Goal: Contribute content: Contribute content

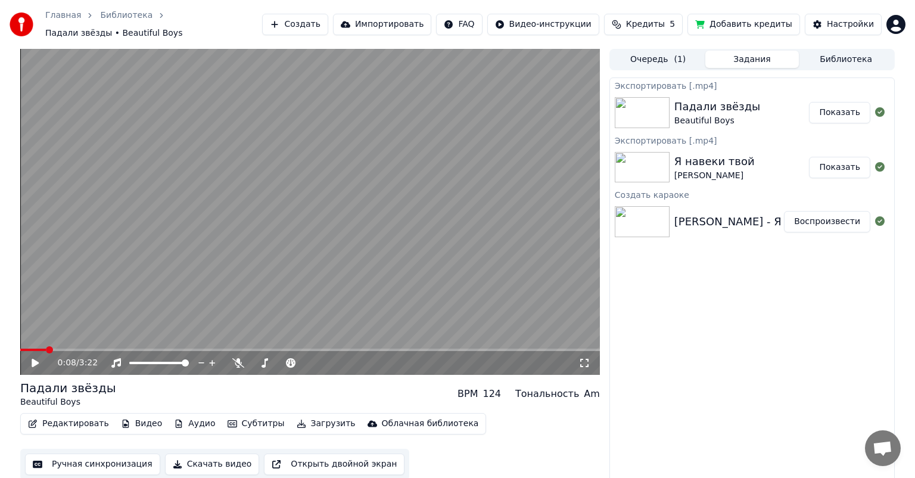
click at [314, 19] on button "Создать" at bounding box center [295, 24] width 66 height 21
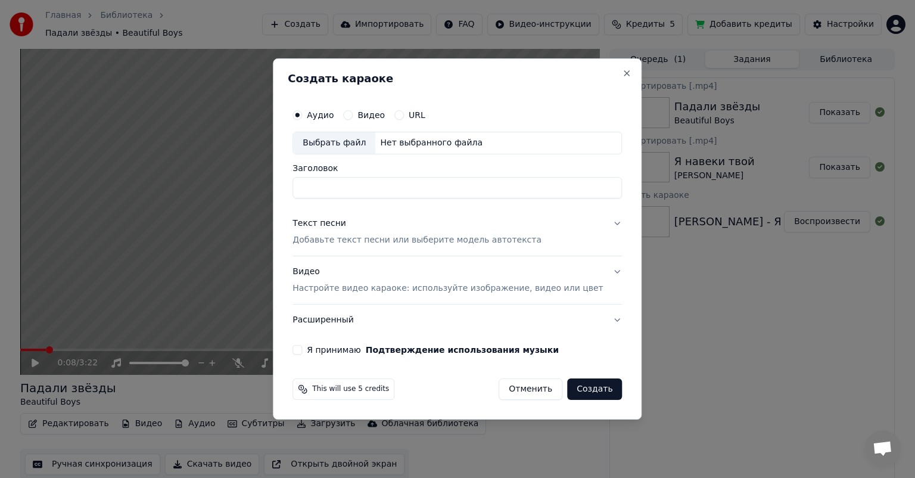
click at [351, 141] on div "Выбрать файл" at bounding box center [334, 142] width 82 height 21
click at [403, 187] on input "**********" at bounding box center [456, 187] width 329 height 21
click at [391, 186] on input "**********" at bounding box center [456, 187] width 329 height 21
click at [428, 183] on input "**********" at bounding box center [456, 187] width 329 height 21
click at [388, 187] on input "**********" at bounding box center [456, 187] width 329 height 21
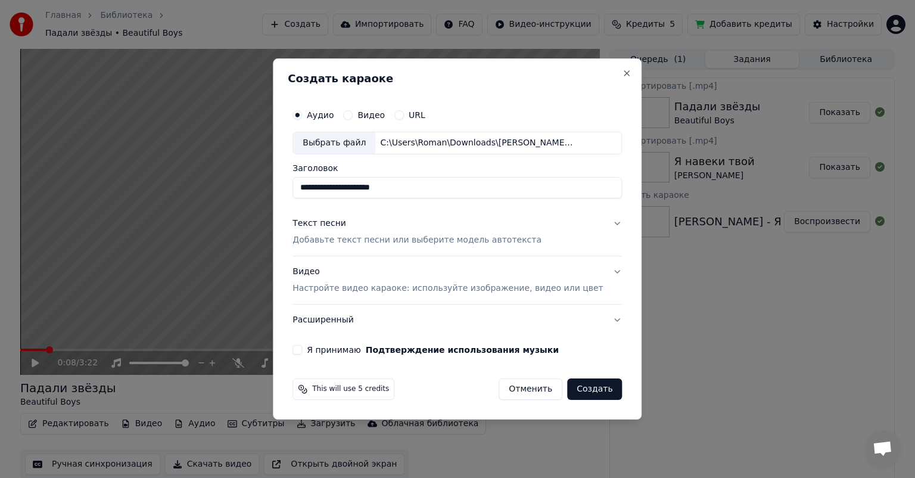
click at [462, 187] on input "**********" at bounding box center [456, 187] width 329 height 21
click at [388, 188] on input "**********" at bounding box center [456, 187] width 329 height 21
type input "**********"
click at [366, 345] on button "Подтверждение использования музыки" at bounding box center [462, 349] width 193 height 8
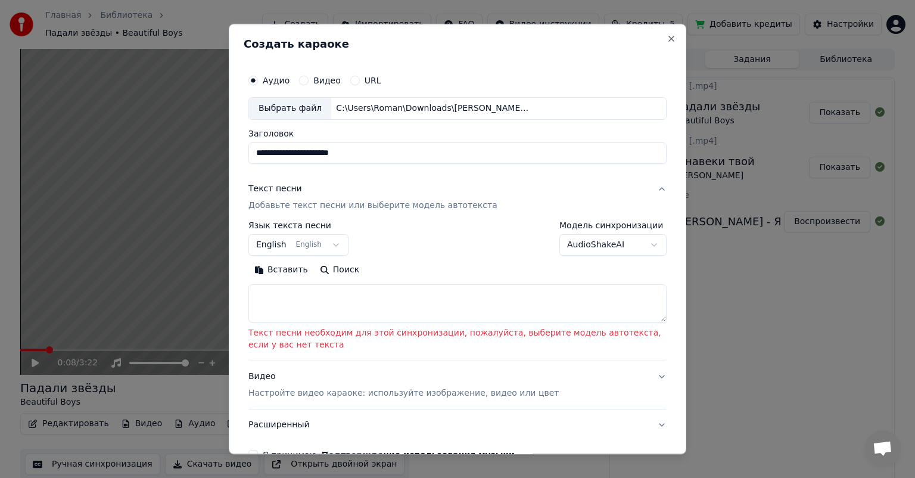
click at [307, 243] on button "English English" at bounding box center [298, 244] width 100 height 21
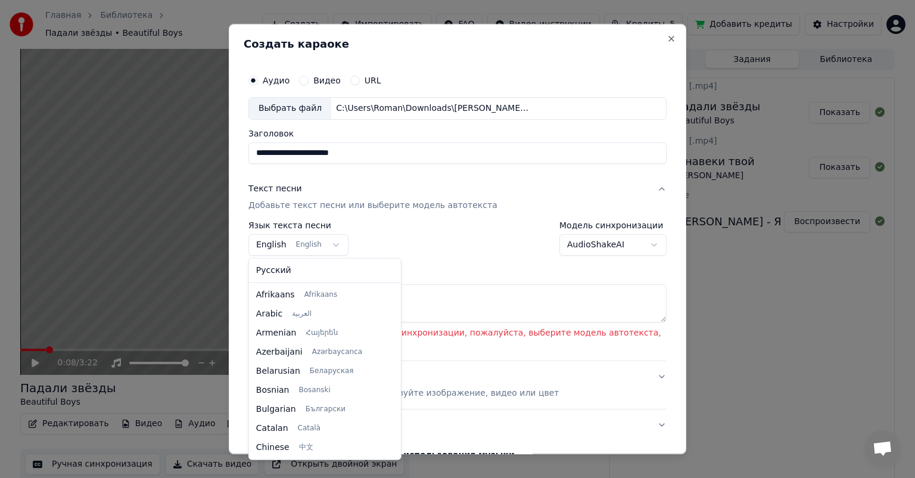
scroll to position [95, 0]
select select "**"
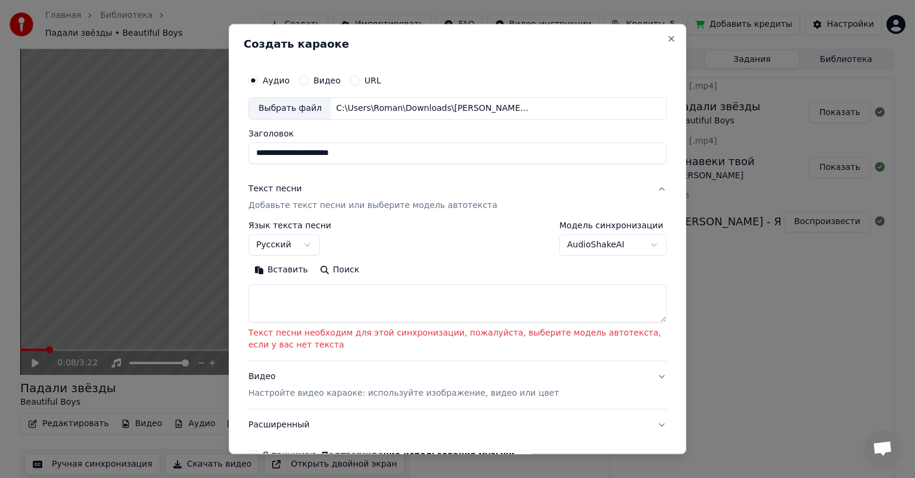
click at [284, 292] on textarea at bounding box center [457, 303] width 418 height 38
paste textarea "**********"
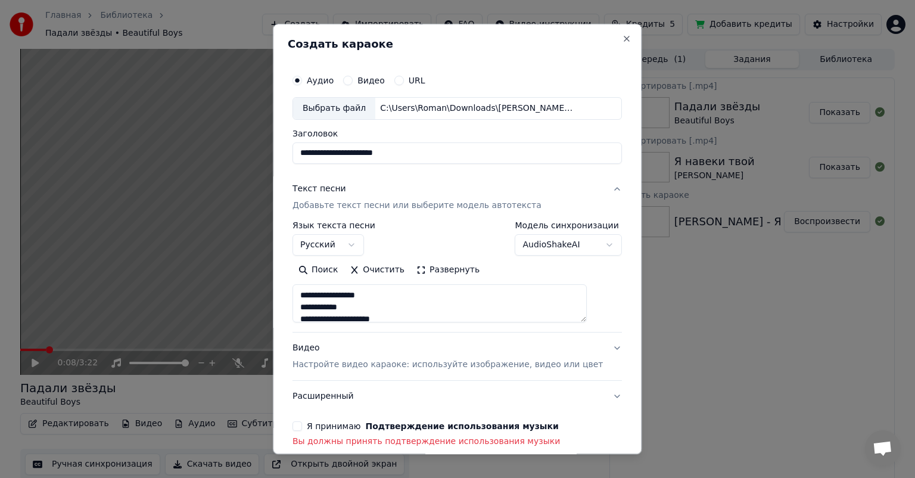
scroll to position [633, 0]
click at [379, 306] on textarea at bounding box center [439, 303] width 294 height 38
click at [381, 306] on textarea at bounding box center [439, 303] width 294 height 38
click at [457, 304] on textarea at bounding box center [439, 303] width 294 height 38
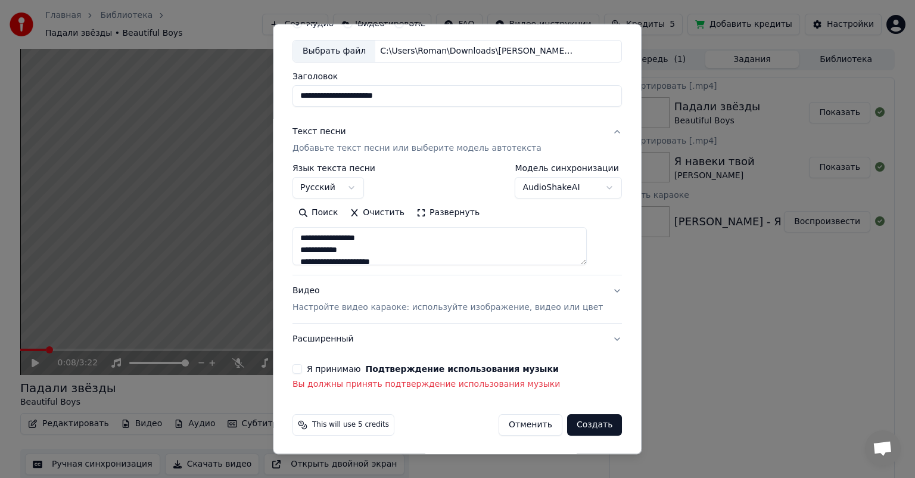
type textarea "**********"
click at [596, 288] on button "Видео Настройте видео караоке: используйте изображение, видео или цвет" at bounding box center [456, 299] width 329 height 48
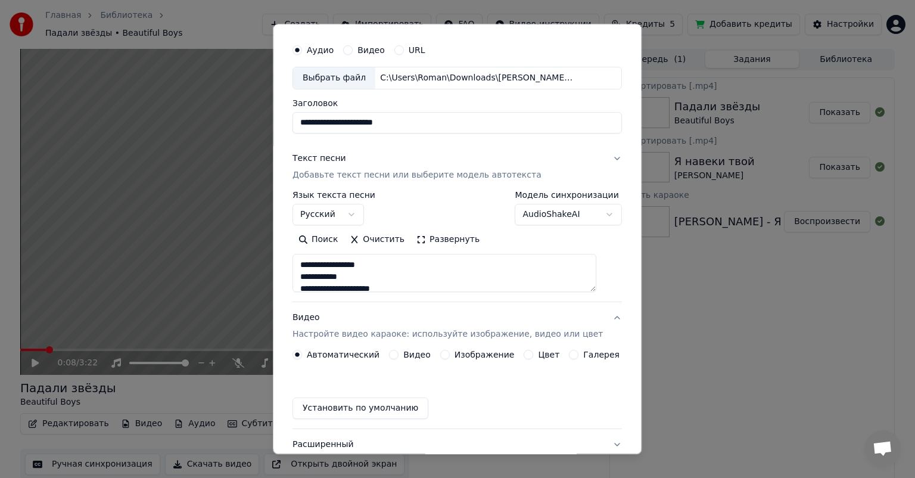
scroll to position [26, 0]
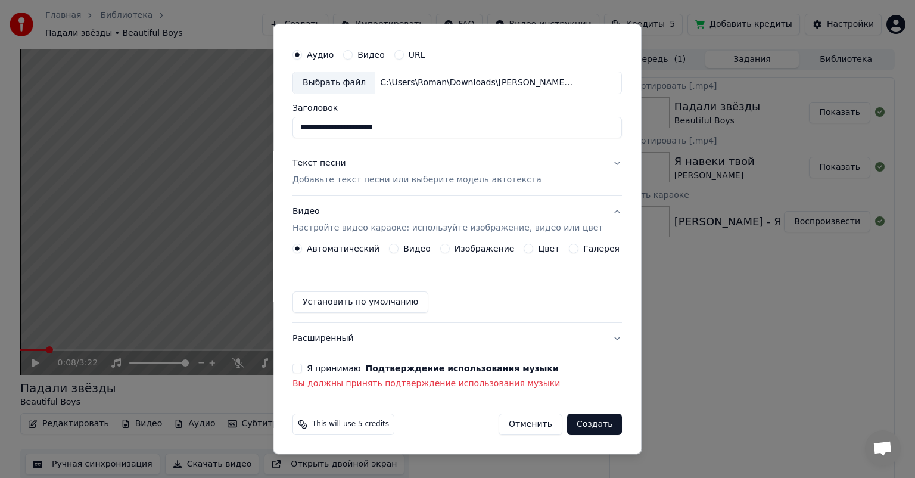
click at [441, 248] on button "Изображение" at bounding box center [445, 249] width 10 height 10
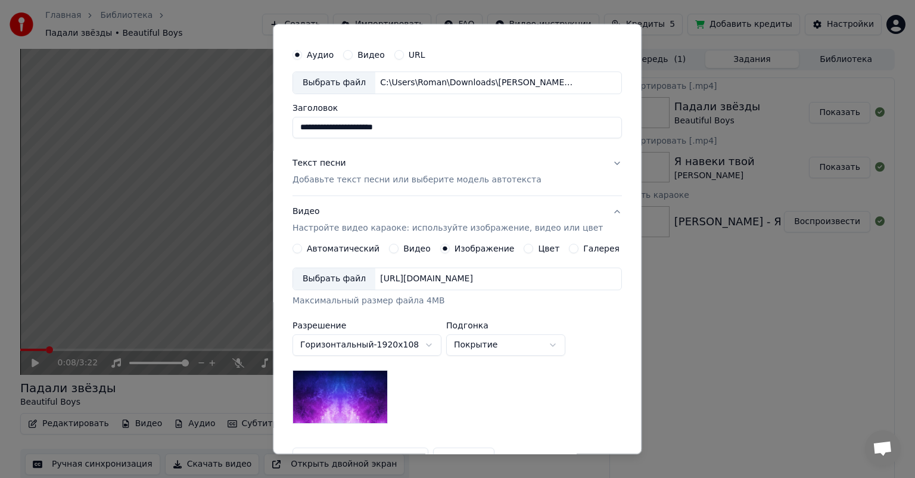
click at [353, 286] on div "Выбрать файл" at bounding box center [334, 278] width 82 height 21
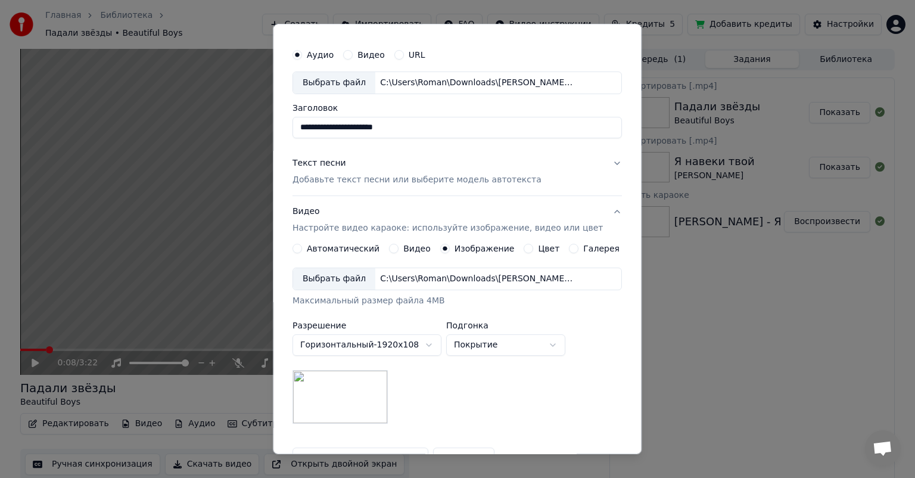
click at [338, 282] on div "Выбрать файл" at bounding box center [334, 278] width 82 height 21
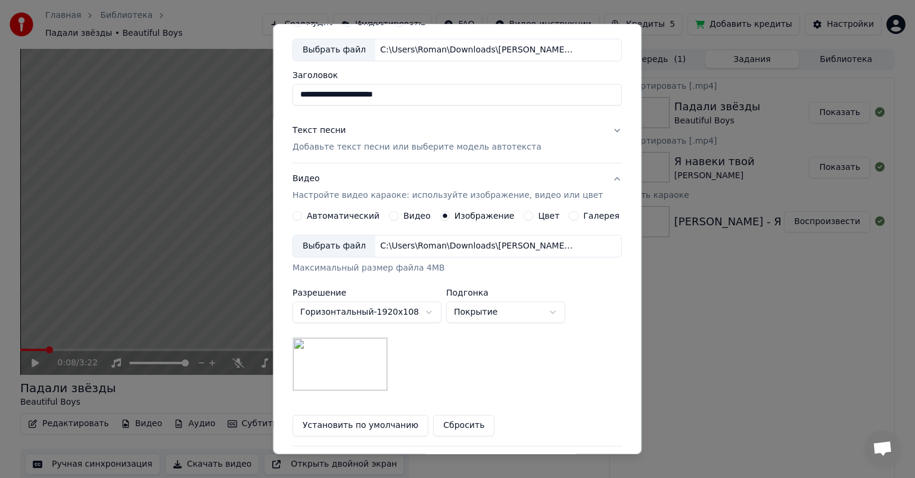
scroll to position [84, 0]
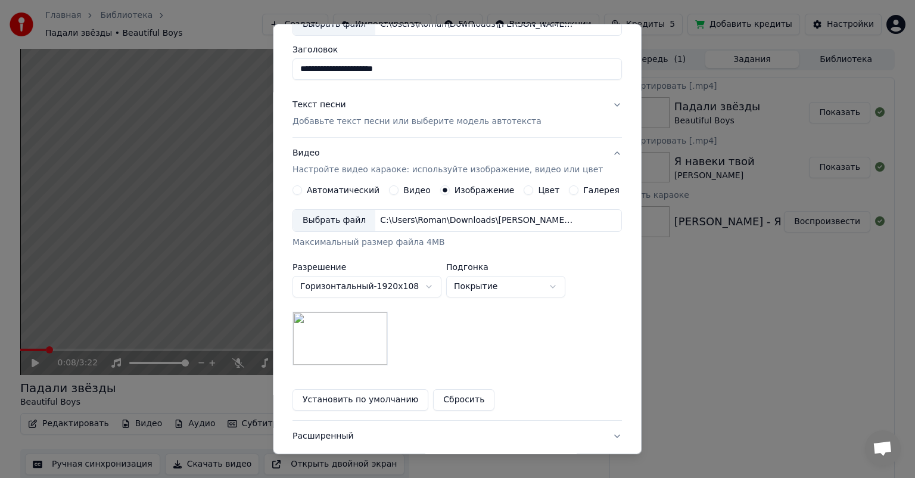
click at [398, 188] on button "Видео" at bounding box center [394, 190] width 10 height 10
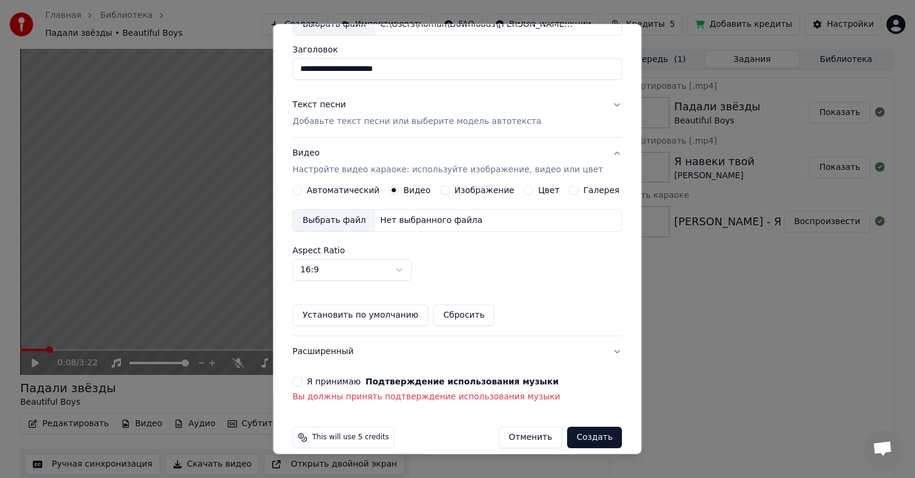
click at [445, 191] on button "Изображение" at bounding box center [445, 190] width 10 height 10
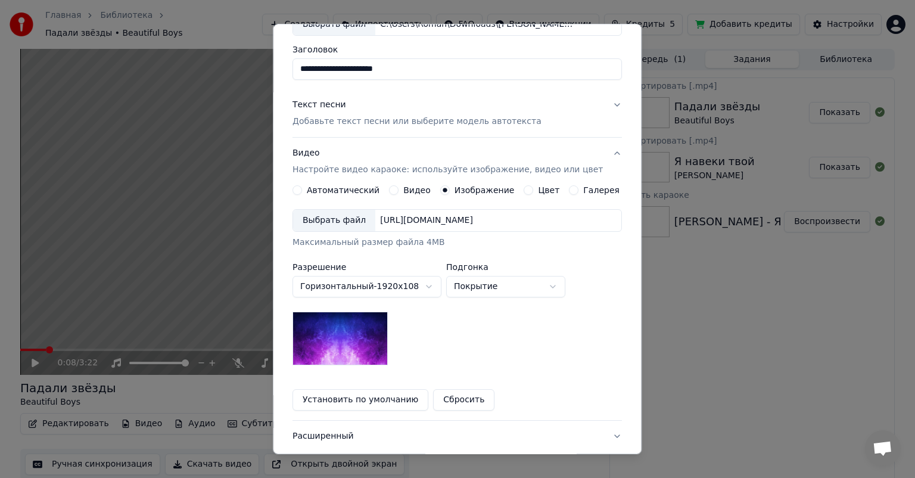
click at [347, 217] on div "Выбрать файл" at bounding box center [334, 220] width 82 height 21
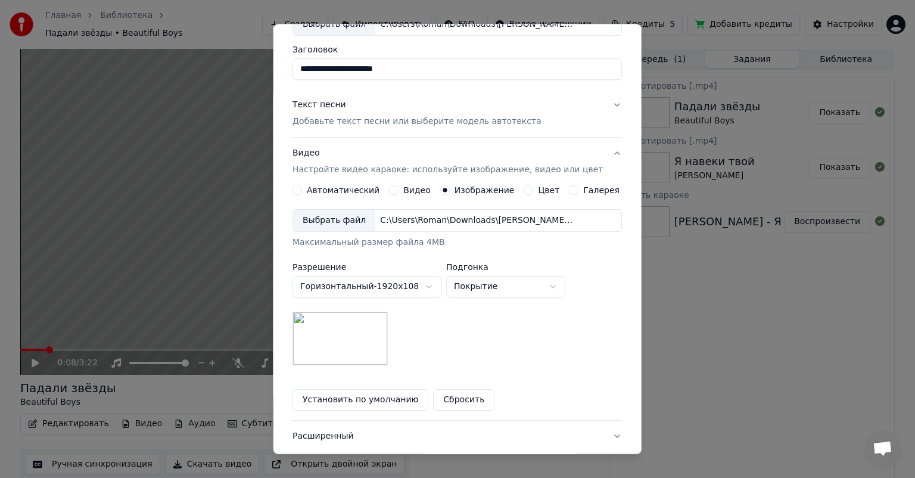
click at [491, 282] on button "Покрытие" at bounding box center [505, 286] width 119 height 21
click at [497, 279] on body "Главная Библиотека Падали звёзды • Beautiful Boys Создать Импортировать FAQ Вид…" at bounding box center [457, 239] width 915 height 478
click at [504, 279] on body "Главная Библиотека Падали звёзды • Beautiful Boys Создать Импортировать FAQ Вид…" at bounding box center [457, 239] width 915 height 478
select select "*****"
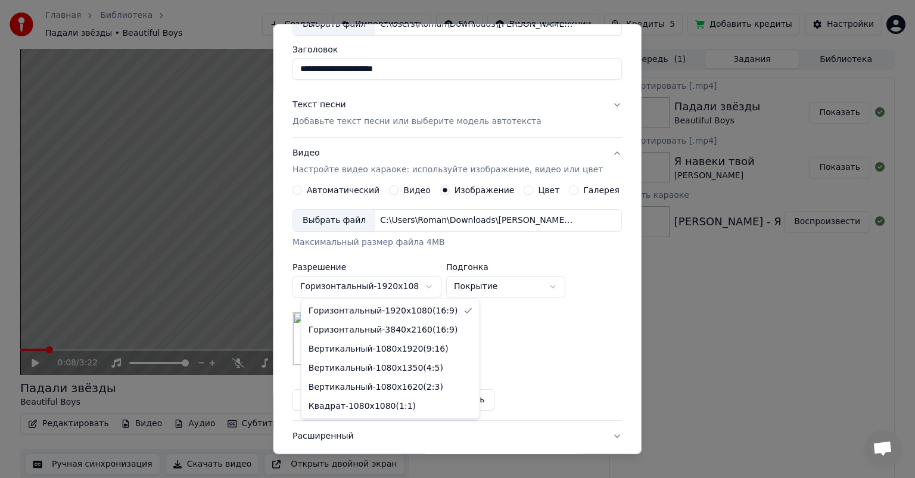
click at [412, 276] on body "Главная Библиотека Падали звёзды • Beautiful Boys Создать Импортировать FAQ Вид…" at bounding box center [457, 239] width 915 height 478
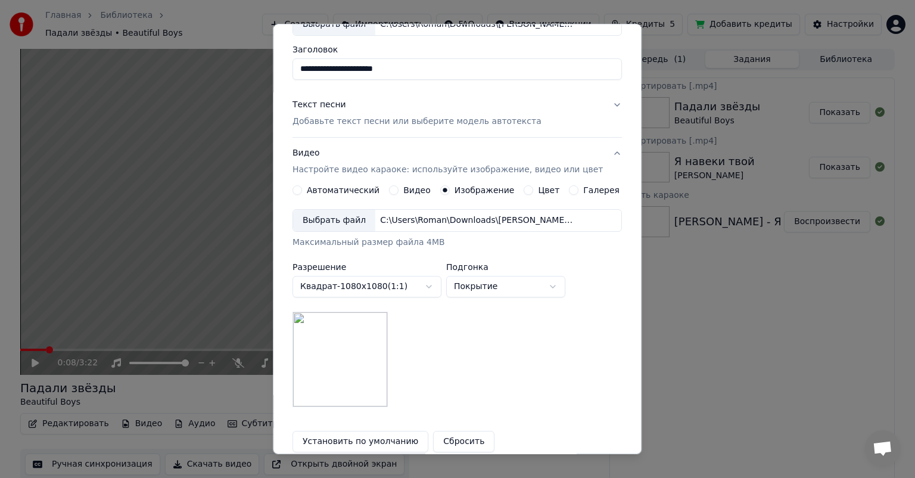
click at [424, 284] on body "Главная Библиотека Падали звёзды • Beautiful Boys Создать Импортировать FAQ Вид…" at bounding box center [457, 239] width 915 height 478
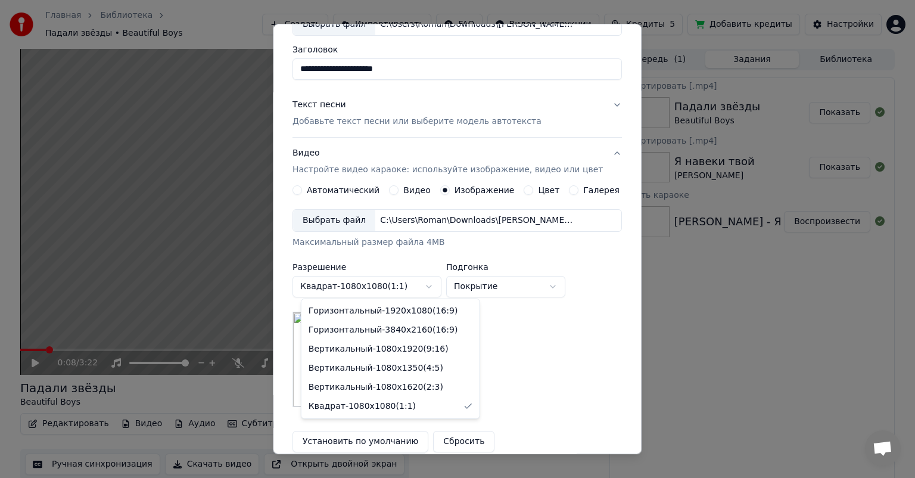
select select "*********"
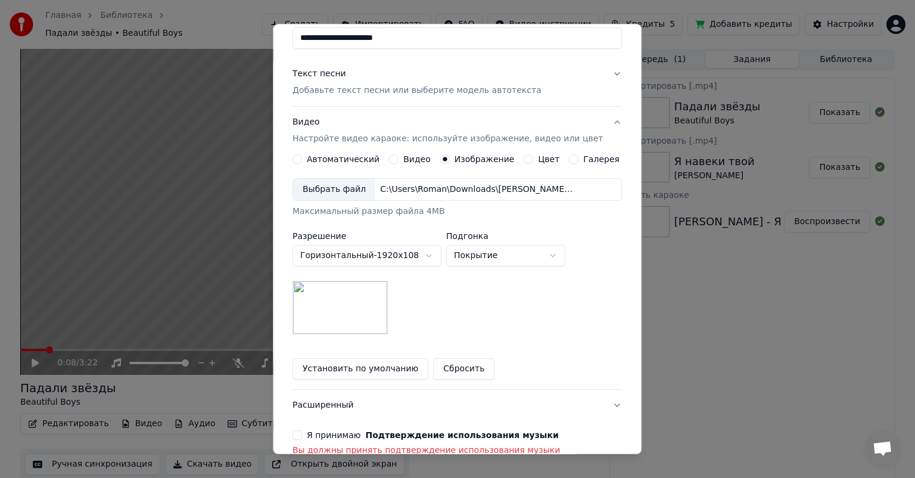
scroll to position [119, 0]
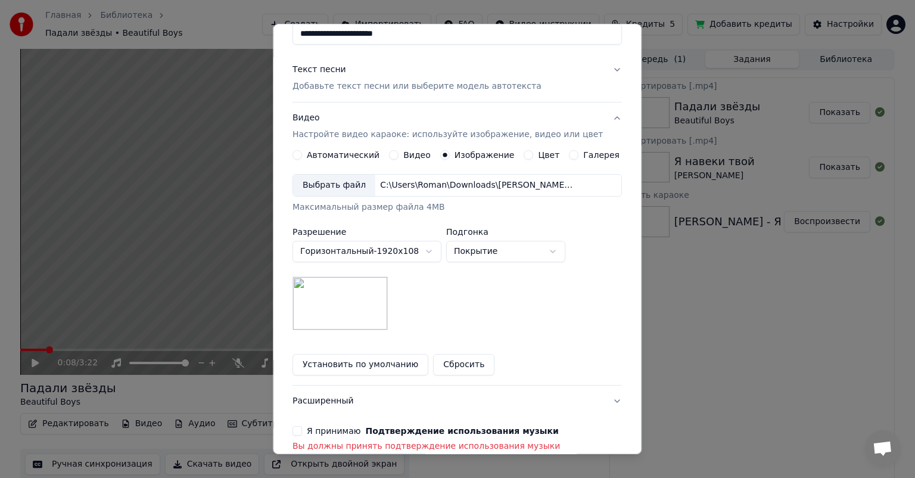
click at [441, 40] on input "**********" at bounding box center [456, 33] width 329 height 21
drag, startPoint x: 424, startPoint y: 42, endPoint x: 422, endPoint y: 51, distance: 8.7
click at [424, 42] on input "**********" at bounding box center [456, 33] width 329 height 21
click at [392, 157] on button "Видео" at bounding box center [394, 155] width 10 height 10
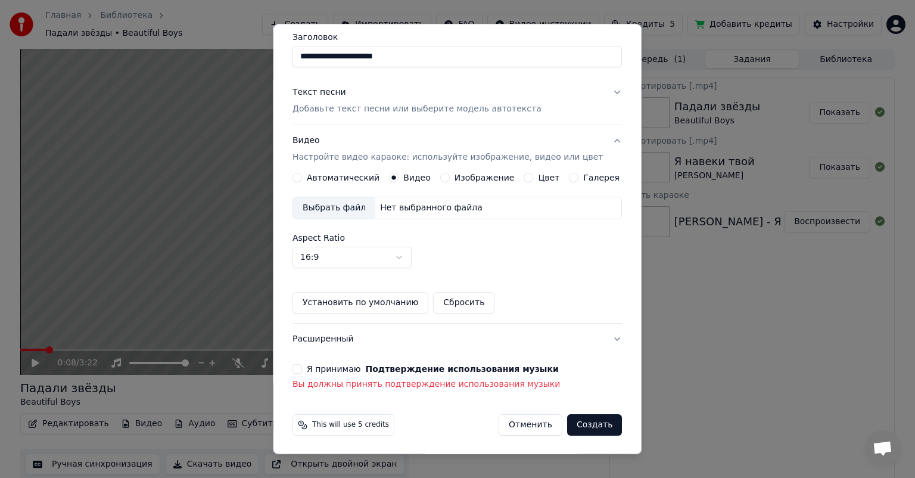
click at [447, 177] on div "Изображение" at bounding box center [477, 178] width 74 height 10
click at [443, 177] on button "Изображение" at bounding box center [445, 178] width 10 height 10
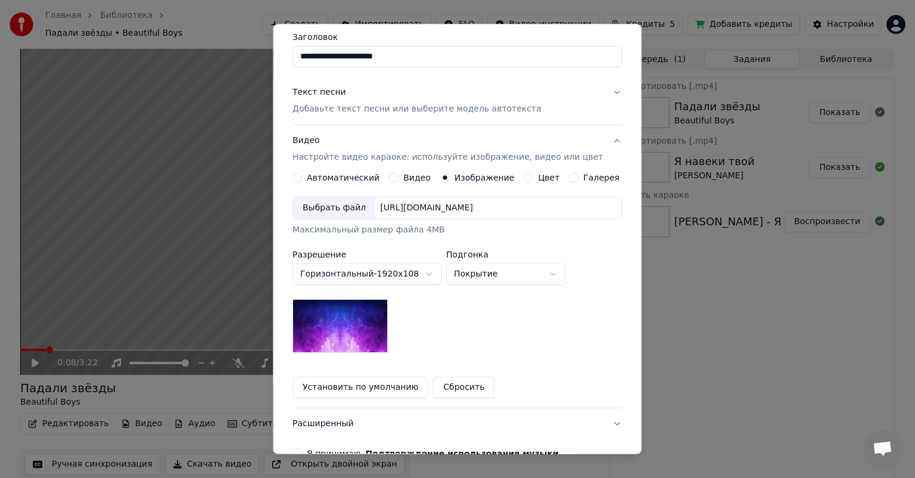
click at [349, 215] on div "Выбрать файл" at bounding box center [334, 207] width 82 height 21
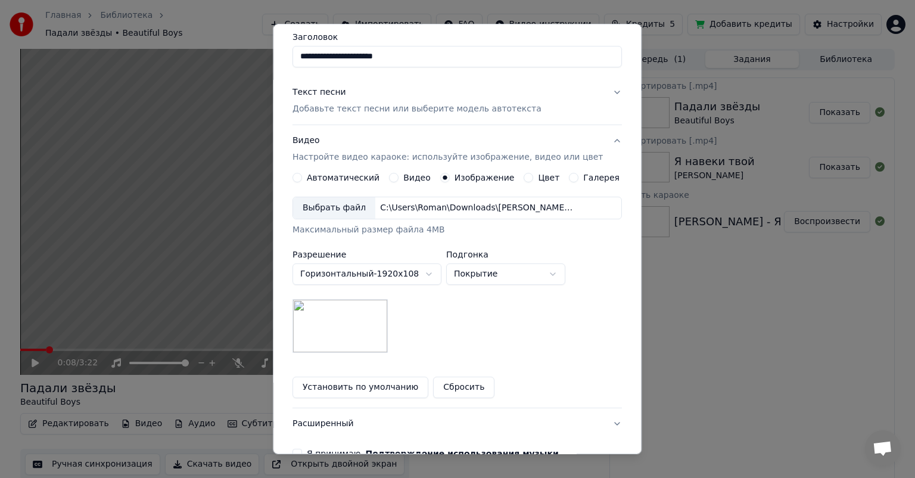
click at [519, 266] on body "Главная Библиотека Падали звёзды • Beautiful Boys Создать Импортировать FAQ Вид…" at bounding box center [457, 239] width 915 height 478
click at [499, 273] on body "Главная Библиотека Падали звёзды • Beautiful Boys Создать Импортировать FAQ Вид…" at bounding box center [457, 239] width 915 height 478
select select "*****"
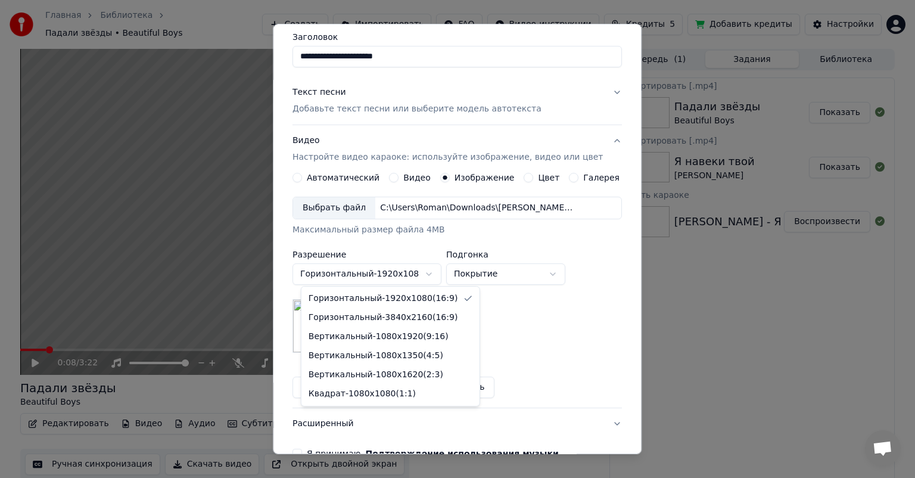
click at [400, 276] on body "Главная Библиотека Падали звёзды • Beautiful Boys Создать Импортировать FAQ Вид…" at bounding box center [457, 239] width 915 height 478
select select "*********"
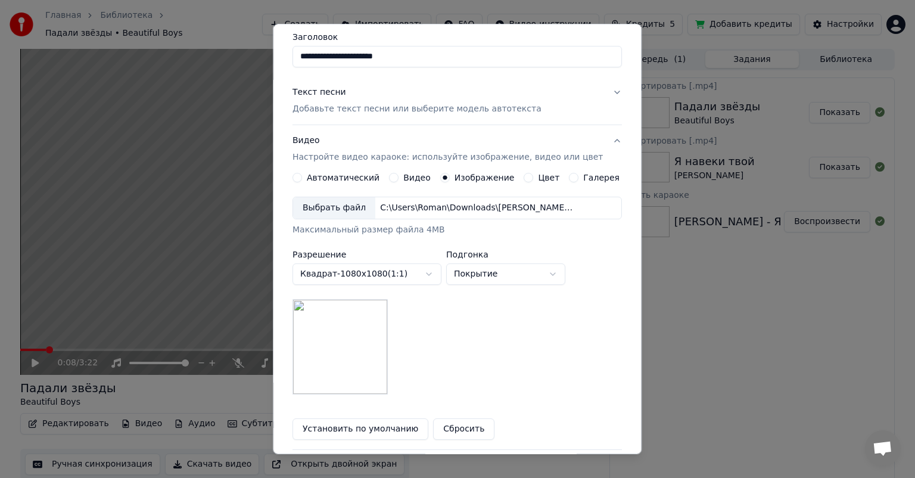
click at [455, 36] on label "Заголовок" at bounding box center [456, 37] width 329 height 8
click at [455, 46] on input "**********" at bounding box center [456, 56] width 329 height 21
click at [400, 179] on div "Видео" at bounding box center [410, 178] width 42 height 10
click at [394, 178] on button "Видео" at bounding box center [394, 178] width 10 height 10
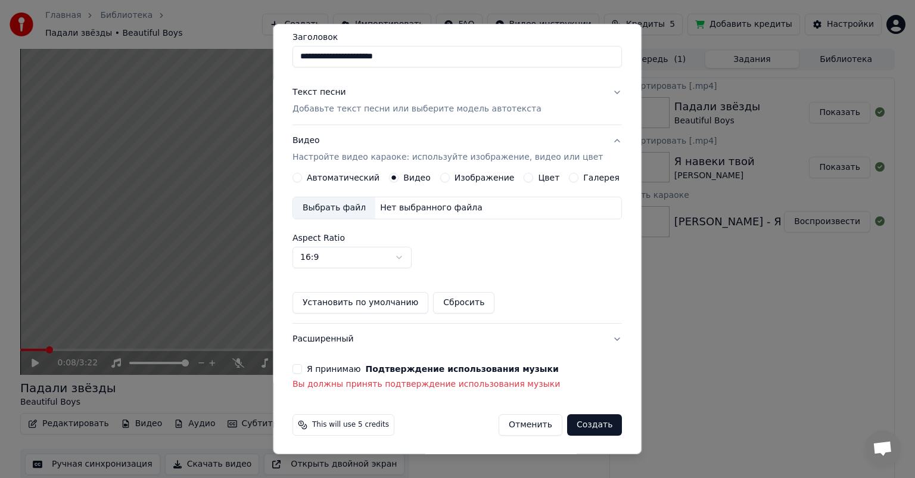
click at [444, 176] on button "Изображение" at bounding box center [445, 178] width 10 height 10
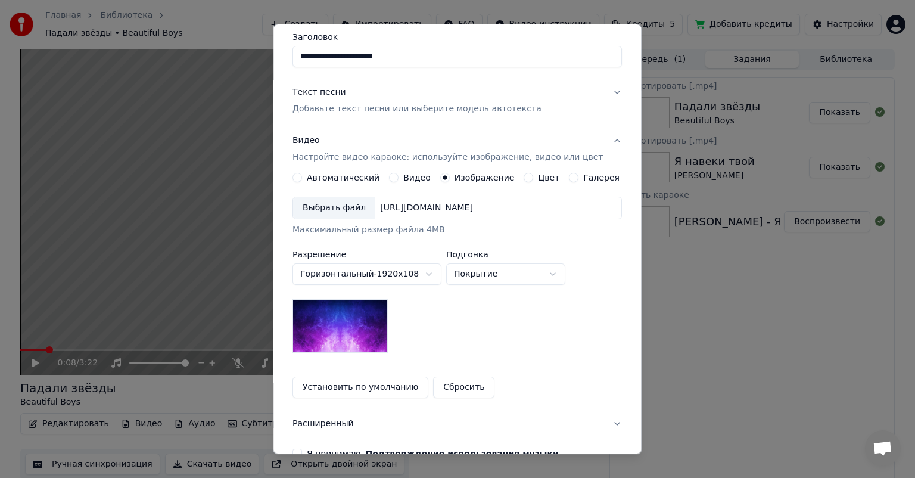
click at [334, 208] on div "Выбрать файл" at bounding box center [334, 207] width 82 height 21
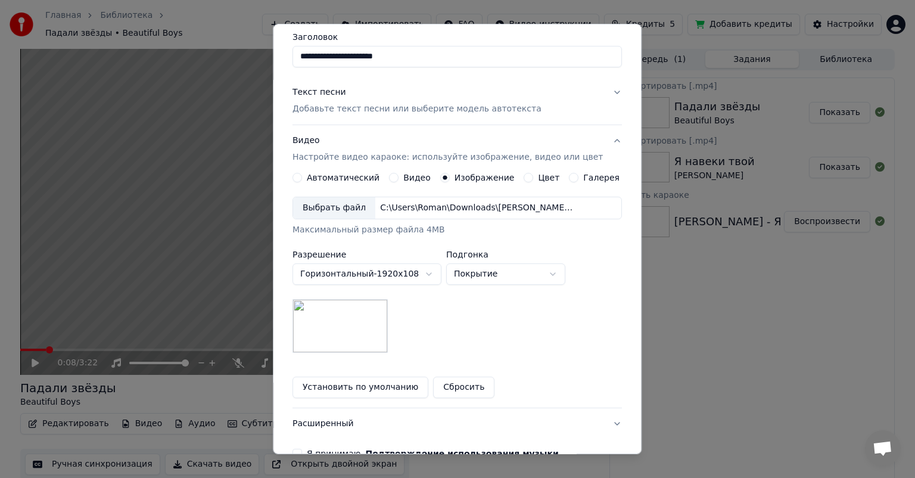
click at [398, 175] on button "Видео" at bounding box center [394, 178] width 10 height 10
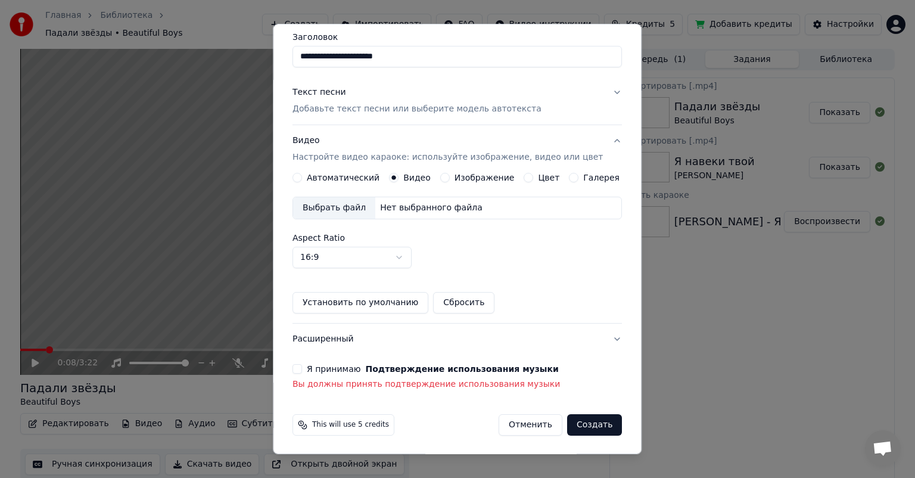
click at [448, 175] on div "Изображение" at bounding box center [477, 178] width 74 height 10
click at [441, 177] on button "Изображение" at bounding box center [445, 178] width 10 height 10
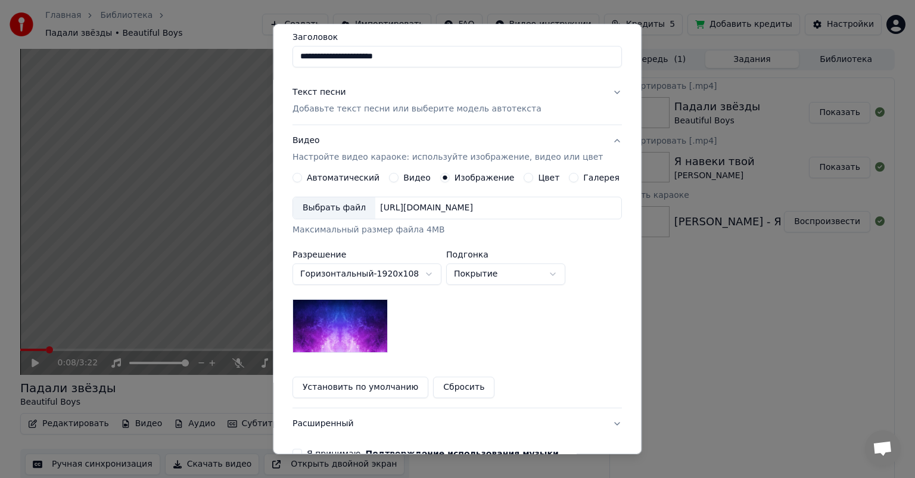
click at [334, 210] on div "Выбрать файл" at bounding box center [334, 207] width 82 height 21
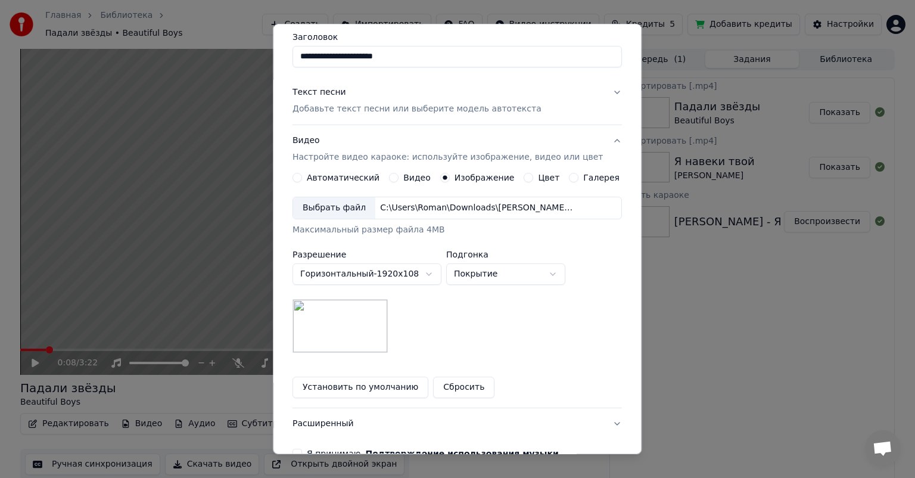
click at [433, 274] on body "Главная Библиотека Падали звёзды • Beautiful Boys Создать Импортировать FAQ Вид…" at bounding box center [457, 239] width 915 height 478
click at [420, 273] on body "Главная Библиотека Падали звёзды • Beautiful Boys Создать Импортировать FAQ Вид…" at bounding box center [457, 239] width 915 height 478
click at [419, 273] on body "Главная Библиотека Падали звёзды • Beautiful Boys Создать Импортировать FAQ Вид…" at bounding box center [457, 239] width 915 height 478
click at [426, 267] on button "Вертикальный - 1080 x 1920 ( 9 : 16 )" at bounding box center [366, 273] width 149 height 21
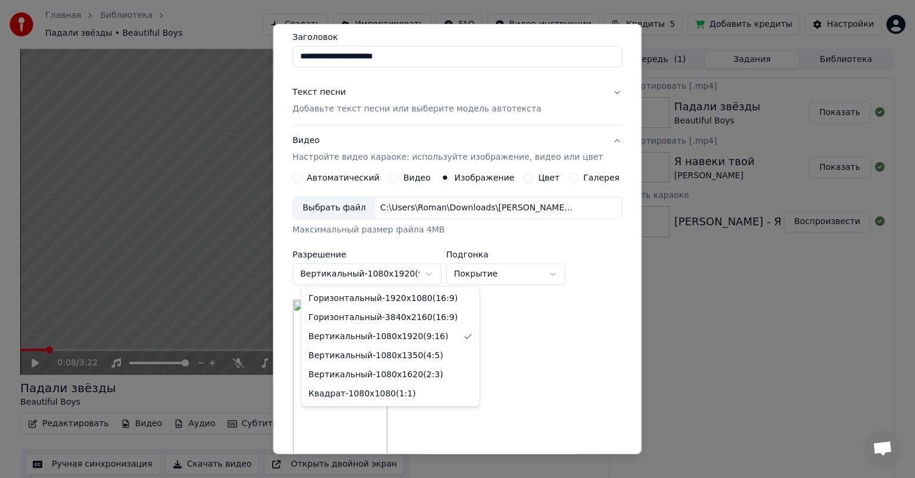
select select "*********"
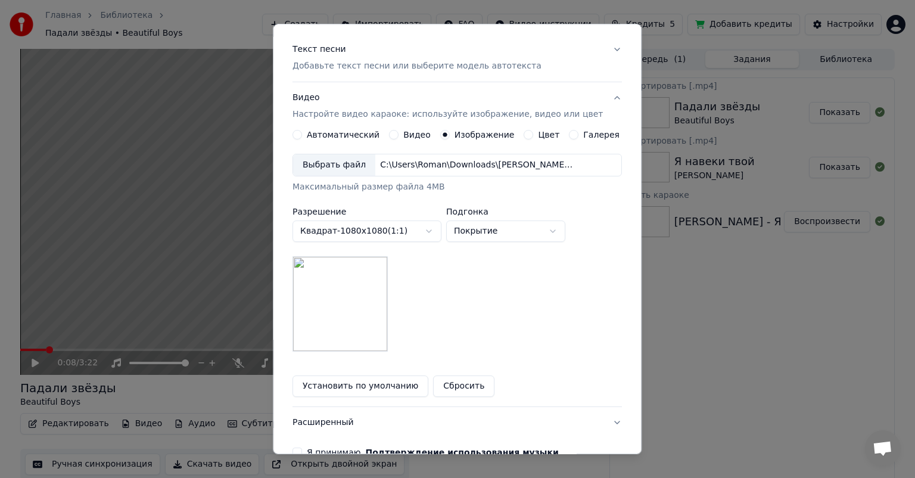
scroll to position [0, 0]
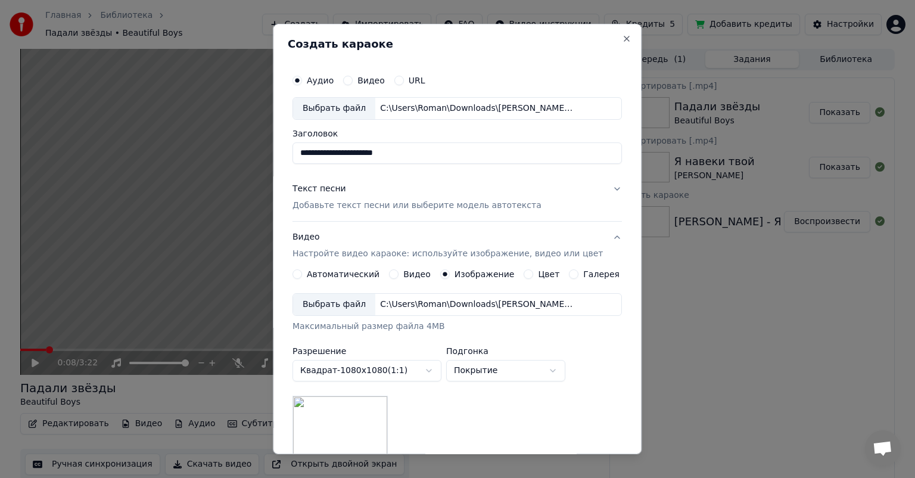
click at [603, 188] on button "Текст песни Добавьте текст песни или выберите модель автотекста" at bounding box center [456, 197] width 329 height 48
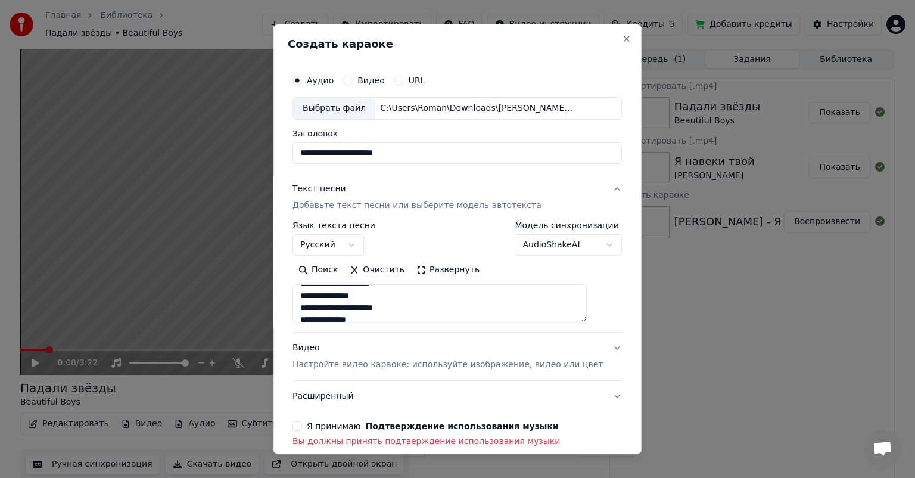
scroll to position [60, 0]
click at [322, 307] on textarea at bounding box center [439, 303] width 294 height 38
click at [338, 295] on textarea at bounding box center [439, 303] width 294 height 38
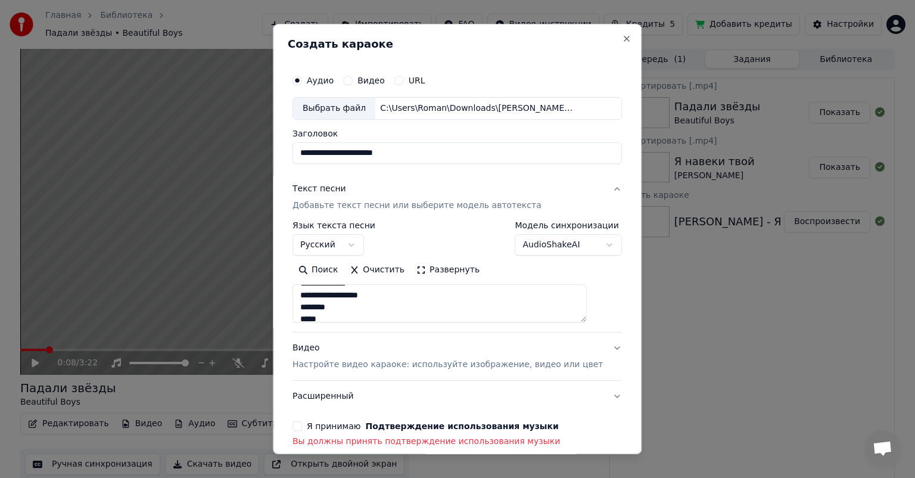
click at [316, 319] on textarea at bounding box center [439, 303] width 294 height 38
click at [450, 303] on textarea at bounding box center [439, 303] width 294 height 38
click at [338, 292] on textarea at bounding box center [439, 303] width 294 height 38
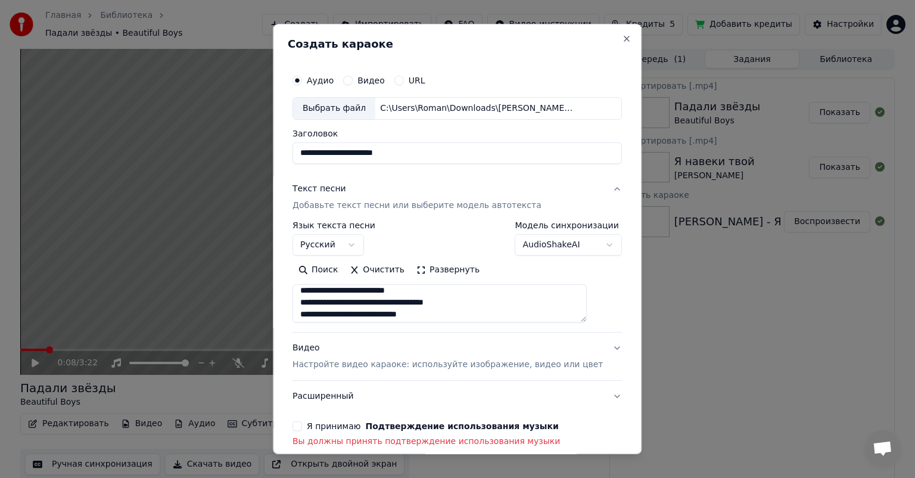
scroll to position [217, 0]
click at [381, 303] on textarea at bounding box center [439, 303] width 294 height 38
click at [383, 305] on textarea at bounding box center [439, 303] width 294 height 38
click at [460, 304] on textarea at bounding box center [439, 303] width 294 height 38
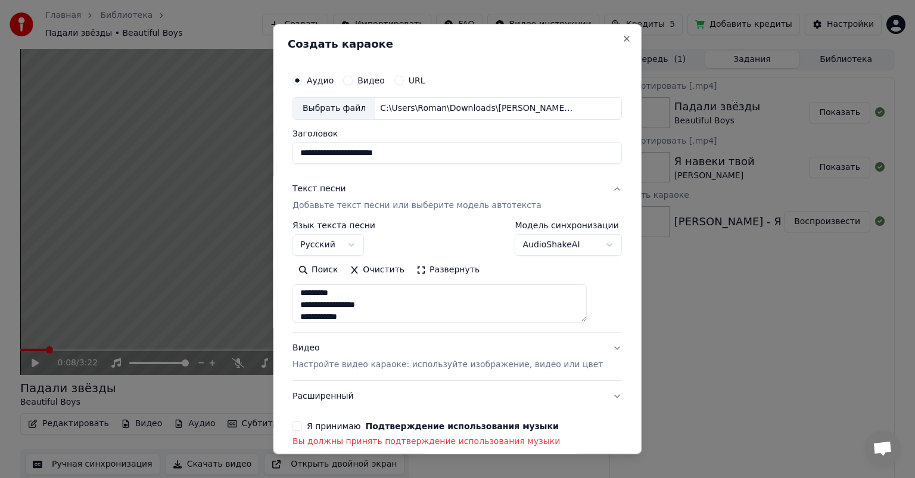
click at [374, 295] on textarea at bounding box center [439, 303] width 294 height 38
drag, startPoint x: 357, startPoint y: 300, endPoint x: 310, endPoint y: 301, distance: 47.1
click at [310, 301] on textarea at bounding box center [439, 303] width 294 height 38
click at [313, 319] on textarea at bounding box center [439, 303] width 294 height 38
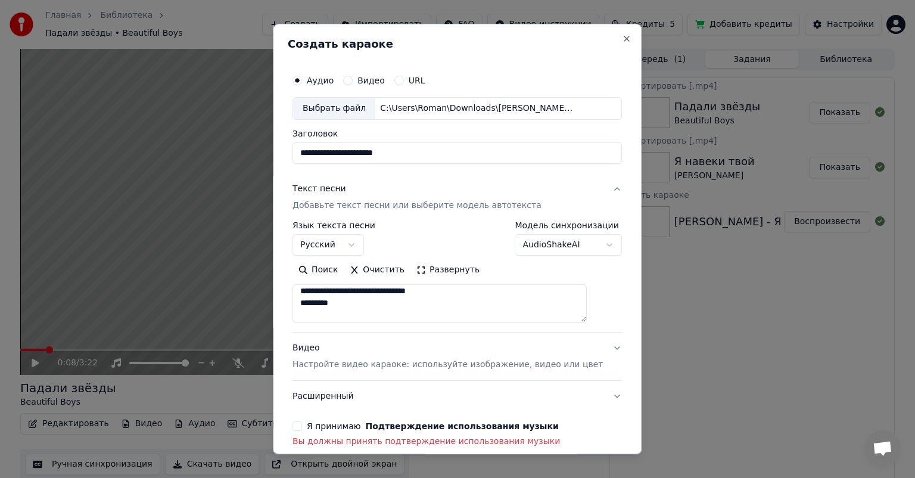
paste textarea "*********"
click at [319, 291] on textarea at bounding box center [439, 303] width 294 height 38
click at [414, 304] on textarea at bounding box center [439, 303] width 294 height 38
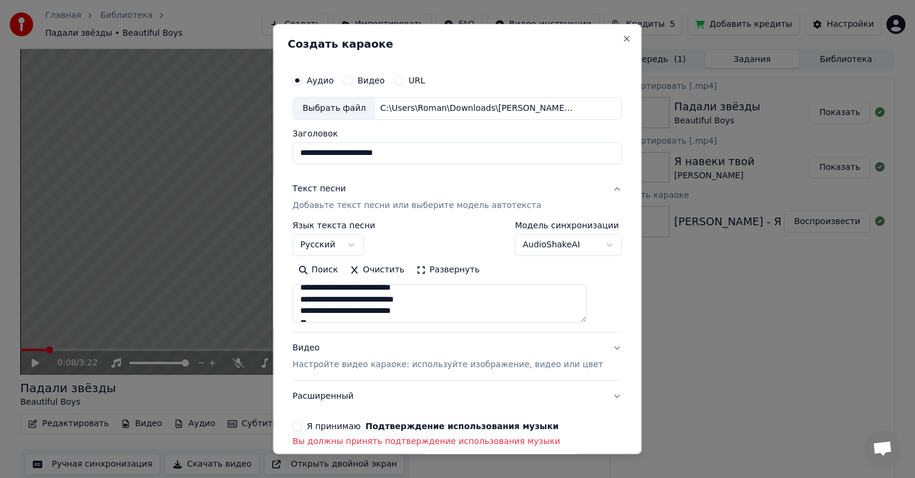
scroll to position [350, 0]
click at [400, 303] on textarea at bounding box center [439, 303] width 294 height 38
click at [403, 303] on textarea at bounding box center [439, 303] width 294 height 38
click at [318, 310] on textarea at bounding box center [439, 303] width 294 height 38
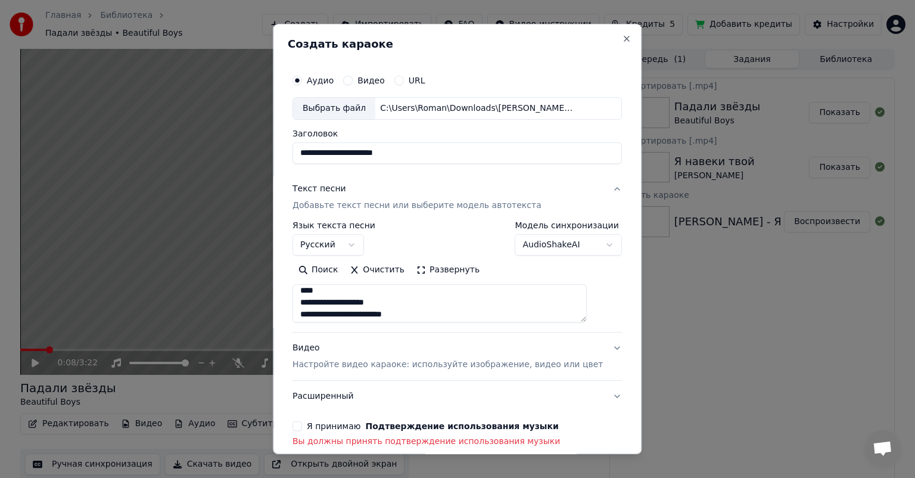
click at [336, 289] on textarea at bounding box center [439, 303] width 294 height 38
click at [317, 301] on textarea at bounding box center [439, 303] width 294 height 38
click at [453, 302] on textarea at bounding box center [439, 303] width 294 height 38
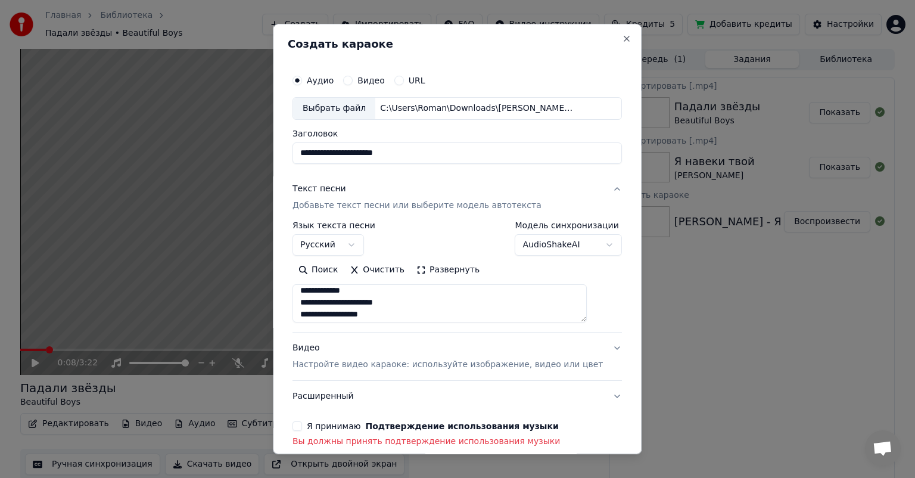
click at [336, 301] on textarea at bounding box center [439, 303] width 294 height 38
click at [374, 314] on textarea at bounding box center [439, 303] width 294 height 38
click at [343, 315] on textarea at bounding box center [439, 303] width 294 height 38
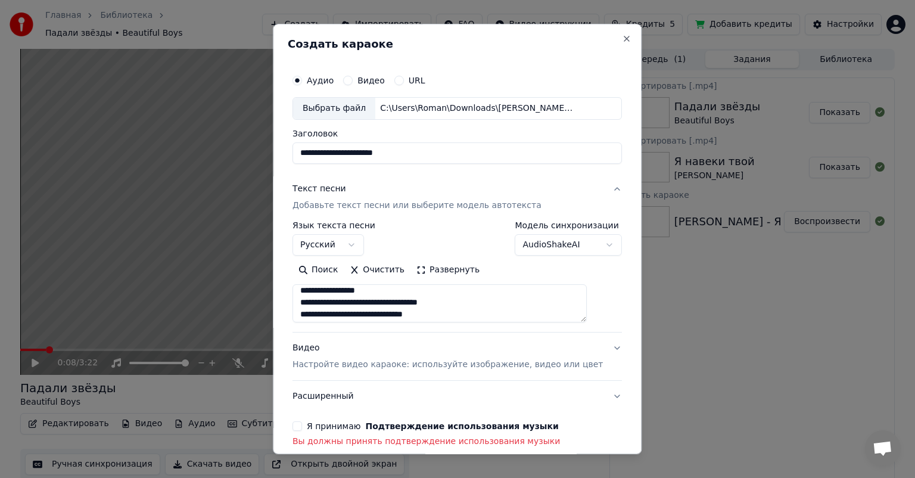
click at [397, 289] on textarea at bounding box center [439, 303] width 294 height 38
click at [338, 304] on textarea at bounding box center [439, 303] width 294 height 38
drag, startPoint x: 355, startPoint y: 312, endPoint x: 301, endPoint y: 269, distance: 69.1
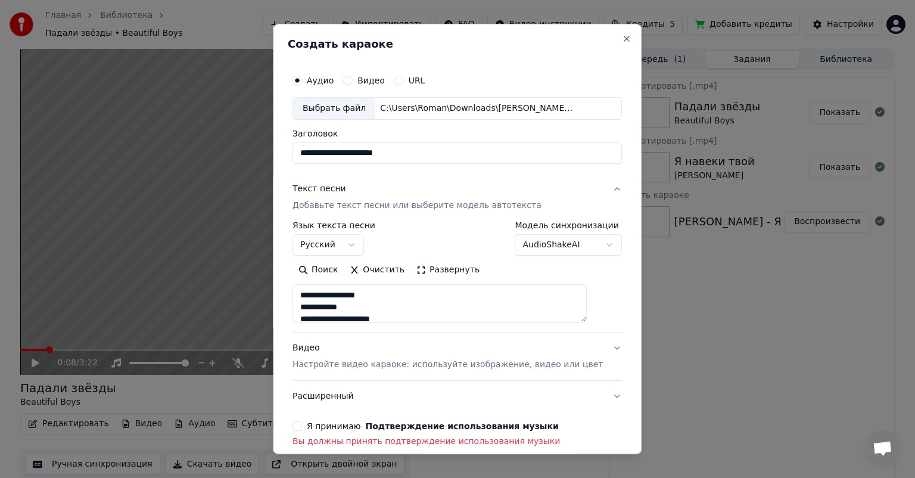
click at [301, 269] on div "**********" at bounding box center [457, 258] width 339 height 388
type textarea "**********"
click at [370, 266] on button "Очистить" at bounding box center [377, 269] width 67 height 19
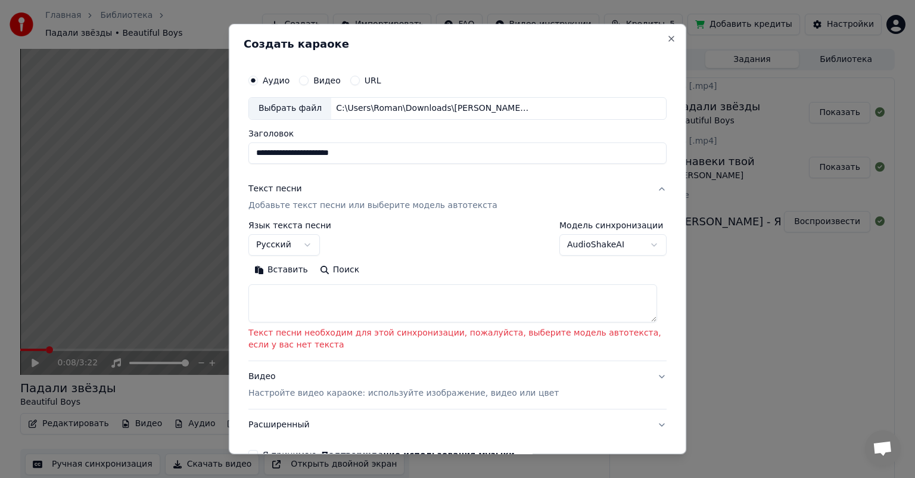
click at [314, 289] on textarea at bounding box center [452, 303] width 409 height 38
paste textarea "**********"
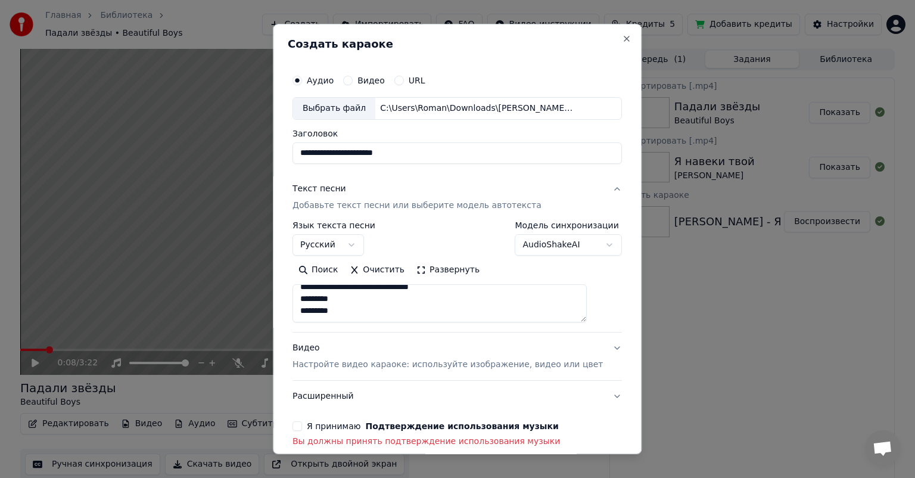
scroll to position [686, 0]
type textarea "**********"
click at [304, 422] on div "**********" at bounding box center [457, 258] width 339 height 388
click at [302, 424] on button "Я принимаю Подтверждение использования музыки" at bounding box center [297, 426] width 10 height 10
click at [597, 343] on button "Видео Настройте видео караоке: используйте изображение, видео или цвет" at bounding box center [456, 356] width 329 height 48
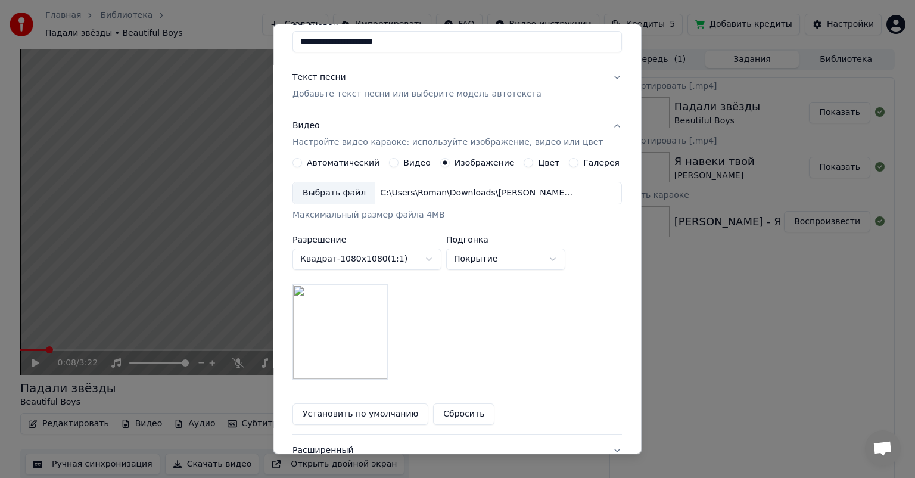
scroll to position [119, 0]
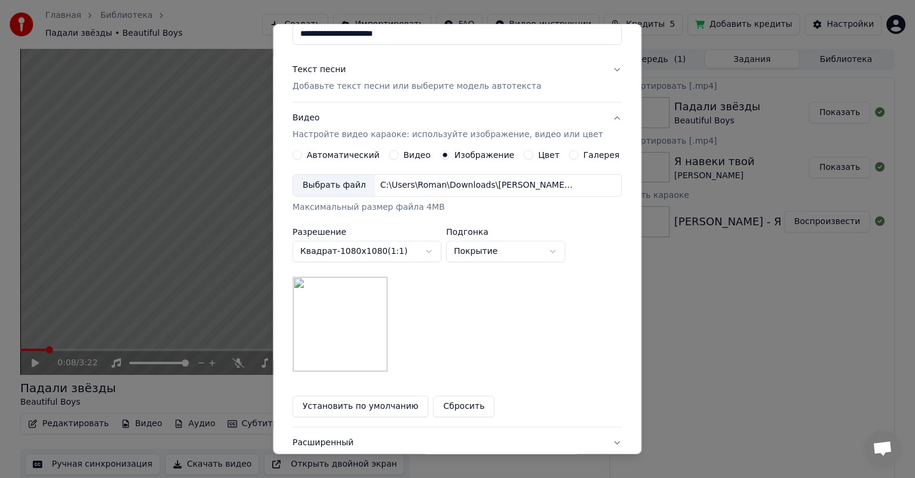
click at [328, 178] on div "Выбрать файл" at bounding box center [334, 185] width 82 height 21
click at [498, 257] on body "Главная Библиотека Падали звёзды • Beautiful Boys Создать Импортировать FAQ Вид…" at bounding box center [457, 239] width 915 height 478
click at [512, 256] on body "Главная Библиотека Падали звёзды • Beautiful Boys Создать Импортировать FAQ Вид…" at bounding box center [457, 239] width 915 height 478
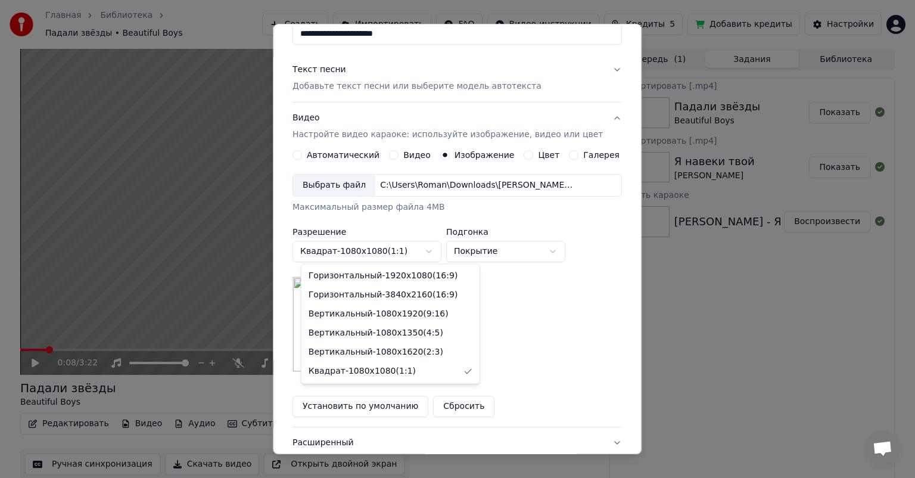
click at [431, 248] on body "Главная Библиотека Падали звёзды • Beautiful Boys Создать Импортировать FAQ Вид…" at bounding box center [457, 239] width 915 height 478
select select "*********"
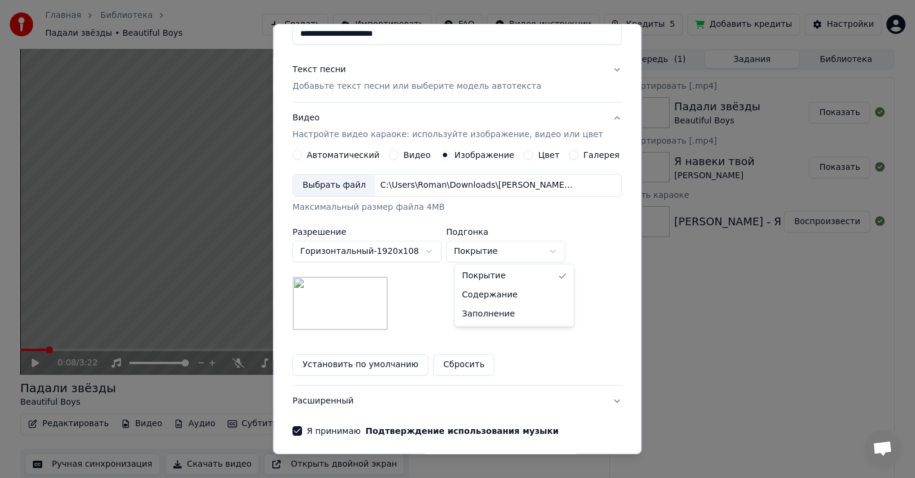
click at [482, 250] on body "Главная Библиотека Падали звёзды • Beautiful Boys Создать Импортировать FAQ Вид…" at bounding box center [457, 239] width 915 height 478
click at [491, 250] on body "Главная Библиотека Падали звёзды • Beautiful Boys Создать Импортировать FAQ Вид…" at bounding box center [457, 239] width 915 height 478
click at [501, 241] on body "Главная Библиотека Падали звёзды • Beautiful Boys Создать Импортировать FAQ Вид…" at bounding box center [457, 239] width 915 height 478
select select "*****"
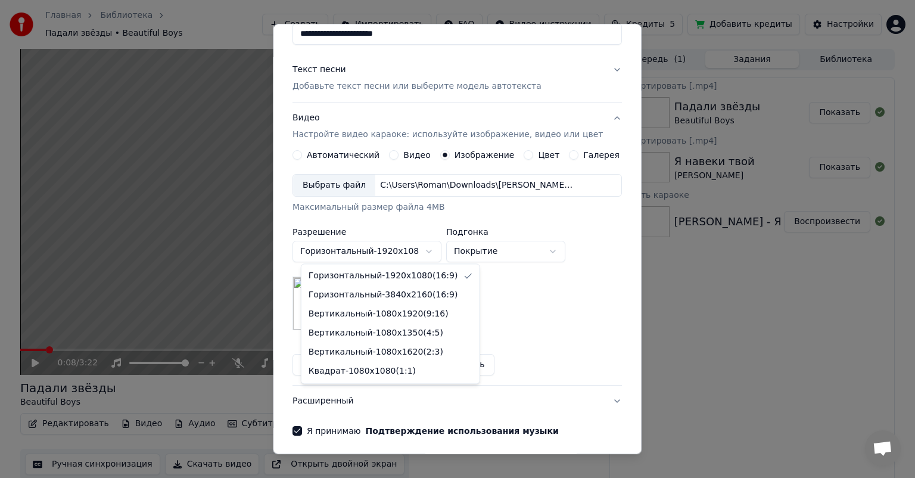
click at [412, 253] on body "Главная Библиотека Падали звёзды • Beautiful Boys Создать Импортировать FAQ Вид…" at bounding box center [457, 239] width 915 height 478
select select "*********"
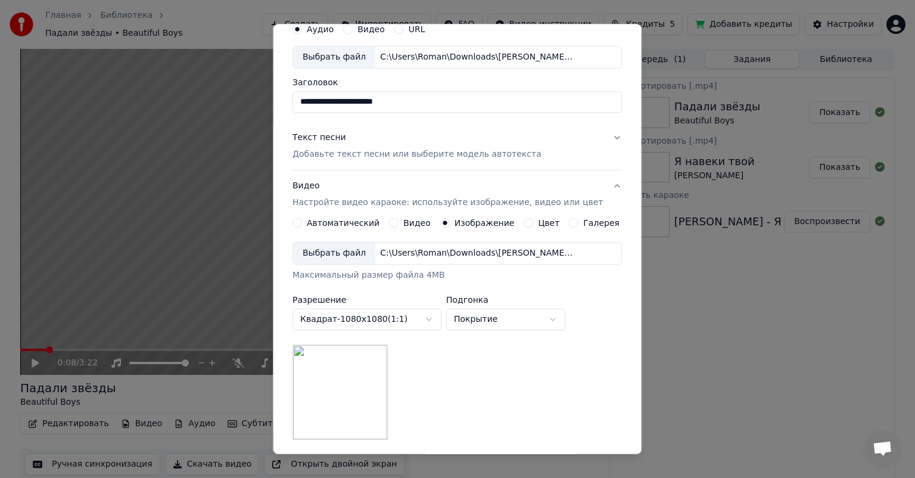
scroll to position [0, 0]
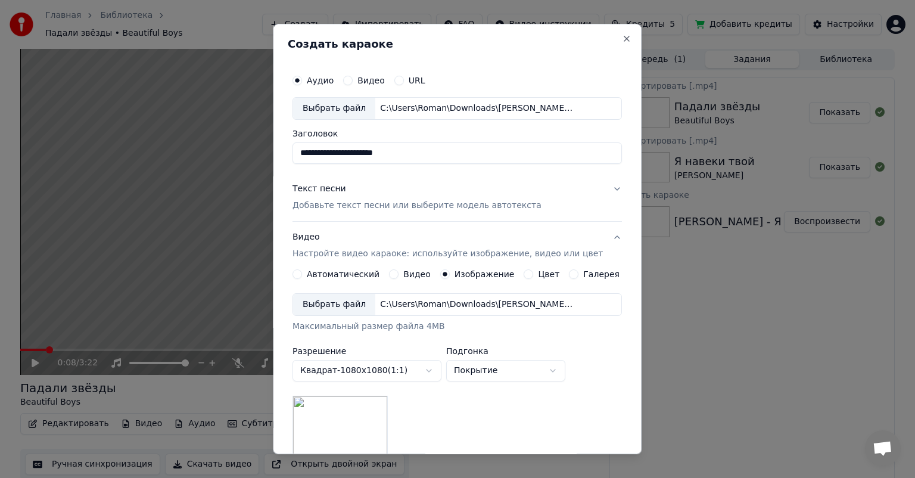
click at [598, 191] on button "Текст песни Добавьте текст песни или выберите модель автотекста" at bounding box center [456, 197] width 329 height 48
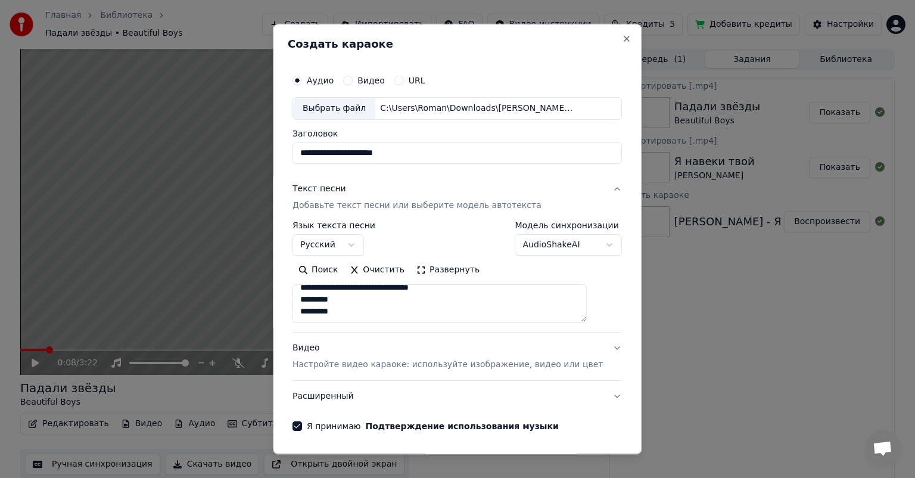
scroll to position [41, 0]
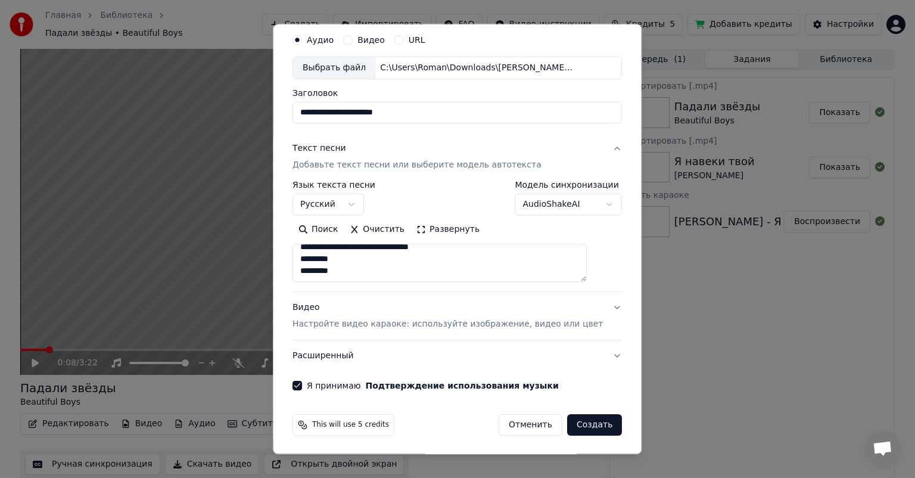
click at [596, 303] on button "Видео Настройте видео караоке: используйте изображение, видео или цвет" at bounding box center [456, 316] width 329 height 48
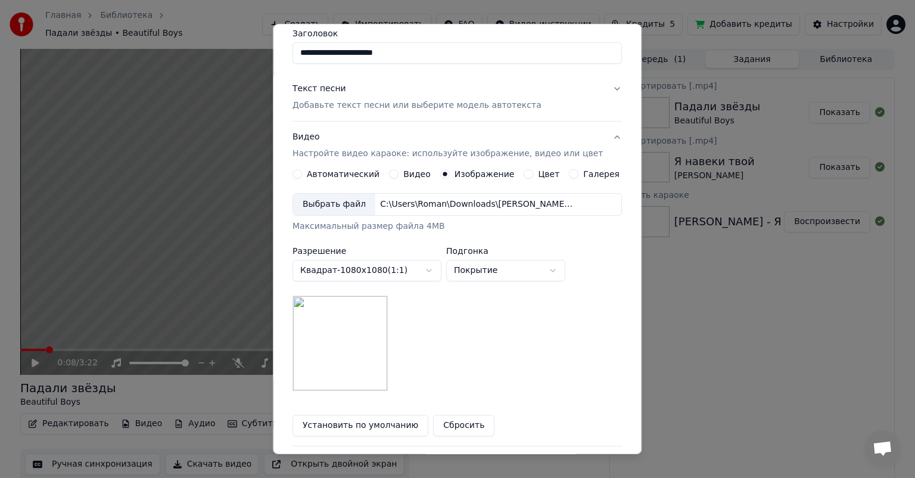
scroll to position [206, 0]
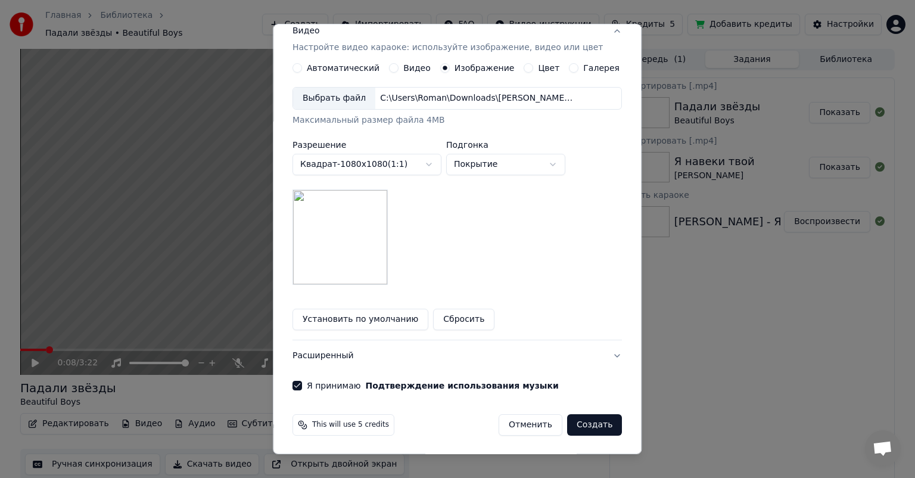
click at [581, 428] on button "Создать" at bounding box center [594, 424] width 55 height 21
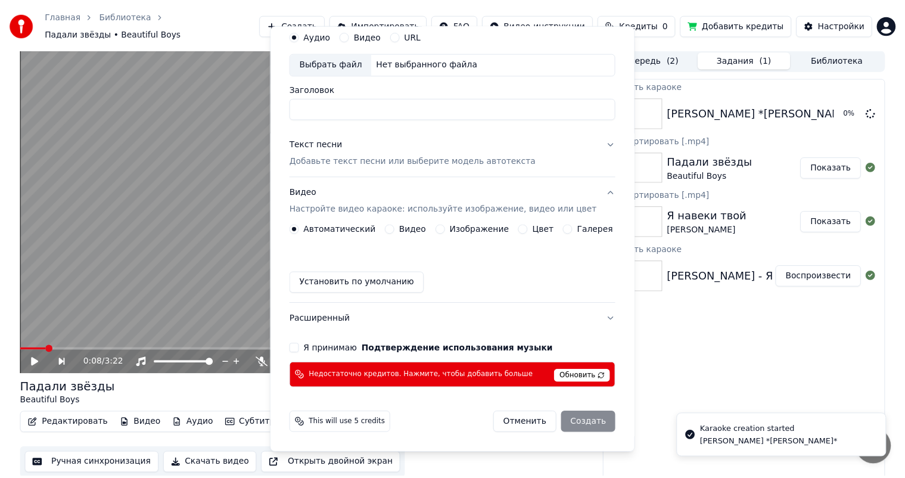
scroll to position [43, 0]
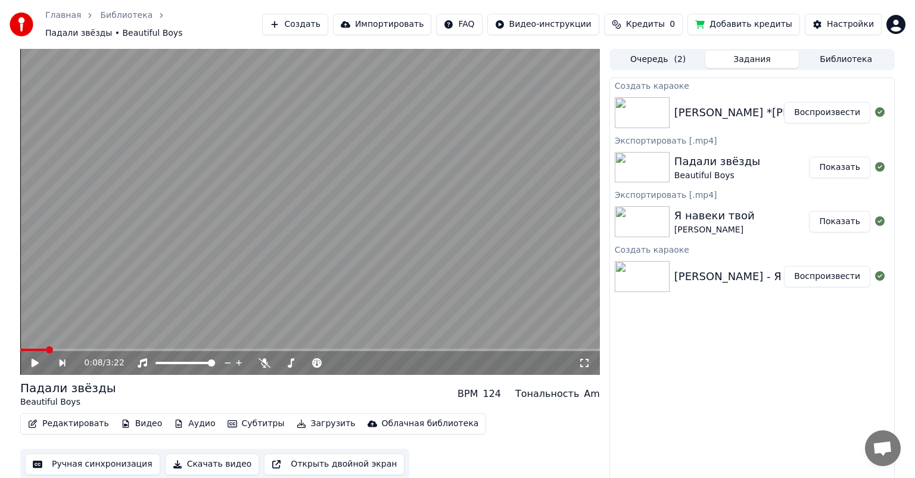
click at [806, 102] on button "Воспроизвести" at bounding box center [827, 112] width 86 height 21
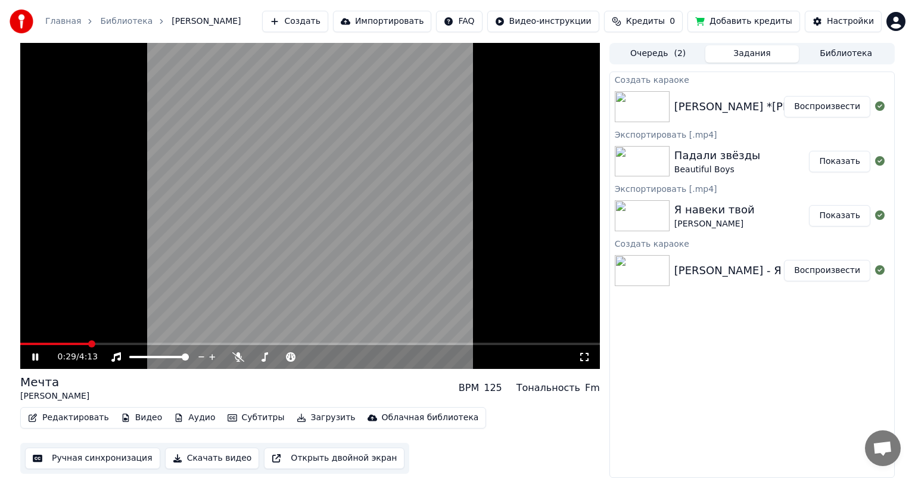
click at [32, 353] on icon at bounding box center [44, 357] width 28 height 10
click at [54, 416] on button "Редактировать" at bounding box center [68, 417] width 91 height 17
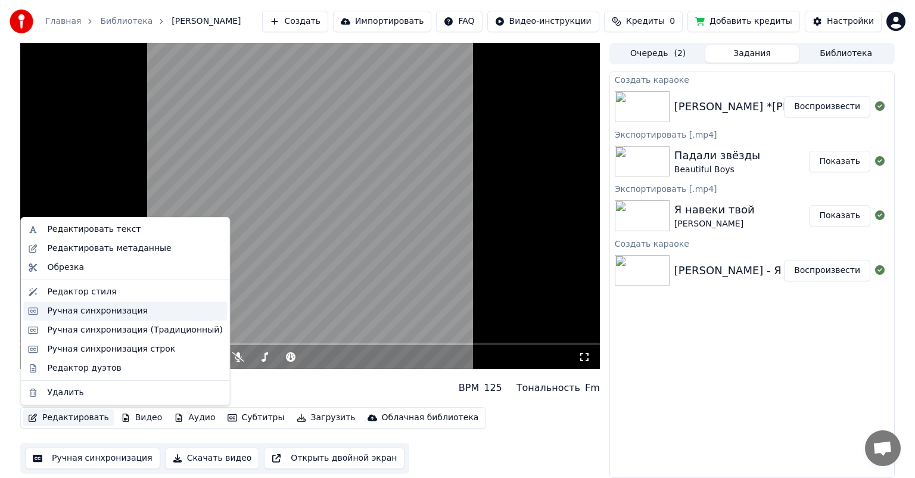
click at [79, 312] on div "Ручная синхронизация" at bounding box center [97, 311] width 101 height 12
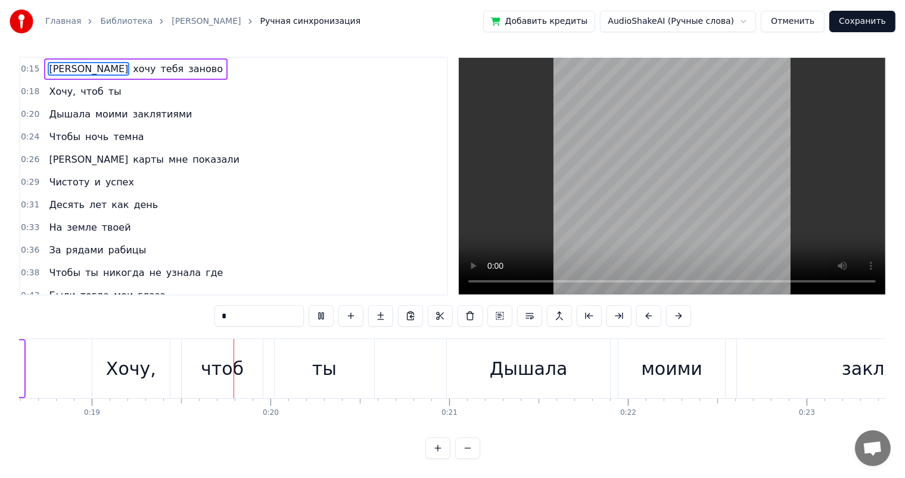
scroll to position [0, 3331]
click at [444, 344] on div "Дышала" at bounding box center [520, 368] width 164 height 59
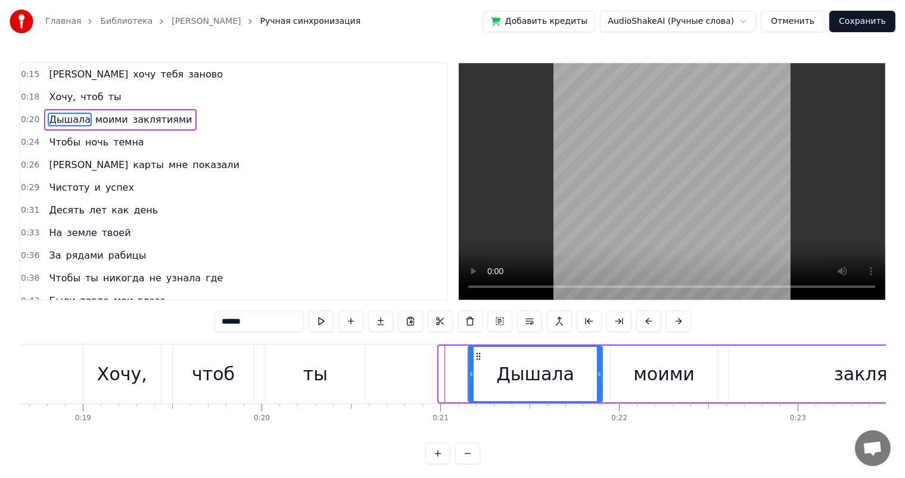
drag, startPoint x: 443, startPoint y: 368, endPoint x: 472, endPoint y: 369, distance: 29.2
click at [472, 369] on div at bounding box center [471, 374] width 5 height 54
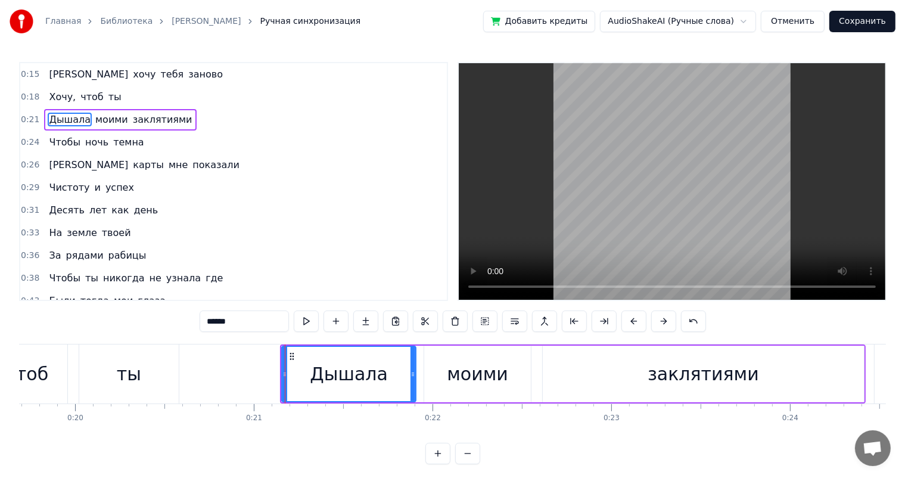
scroll to position [0, 3543]
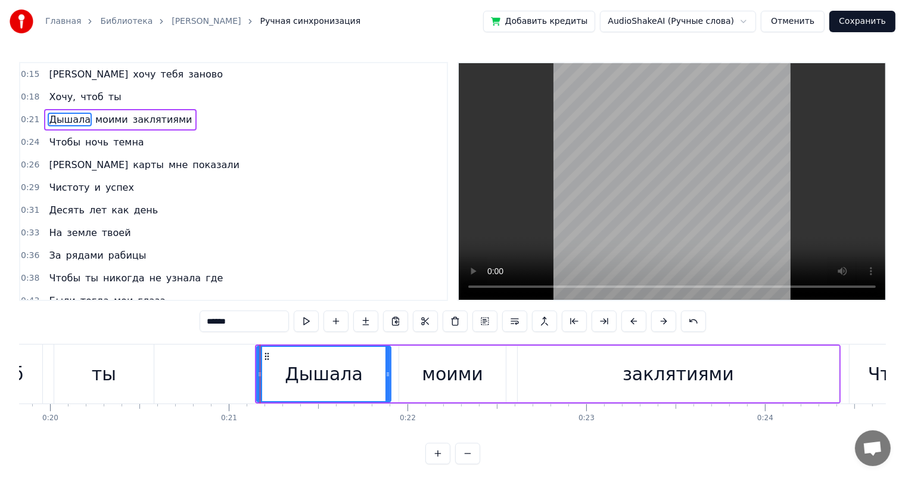
click at [625, 372] on div "заклятиями" at bounding box center [678, 373] width 321 height 57
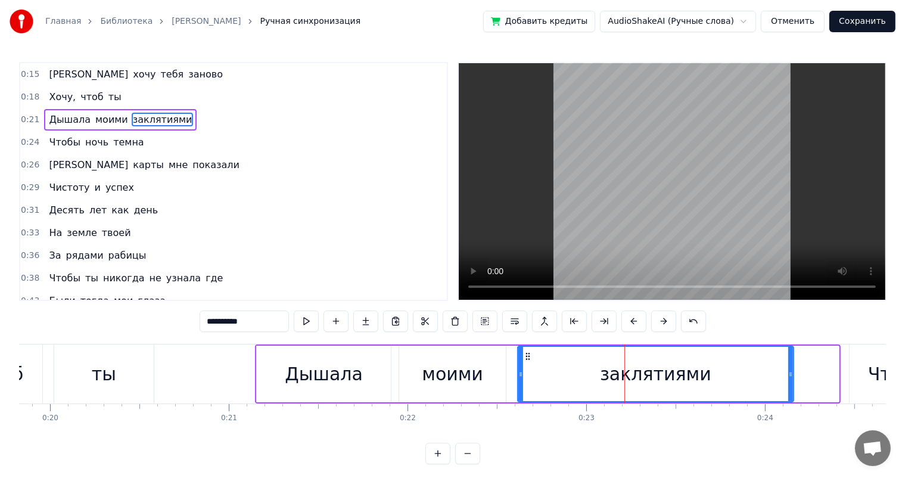
drag, startPoint x: 835, startPoint y: 374, endPoint x: 786, endPoint y: 379, distance: 49.1
click at [788, 379] on div at bounding box center [790, 374] width 5 height 54
drag, startPoint x: 786, startPoint y: 370, endPoint x: 768, endPoint y: 371, distance: 18.5
click at [768, 371] on icon at bounding box center [770, 374] width 5 height 10
drag, startPoint x: 768, startPoint y: 371, endPoint x: 761, endPoint y: 371, distance: 7.1
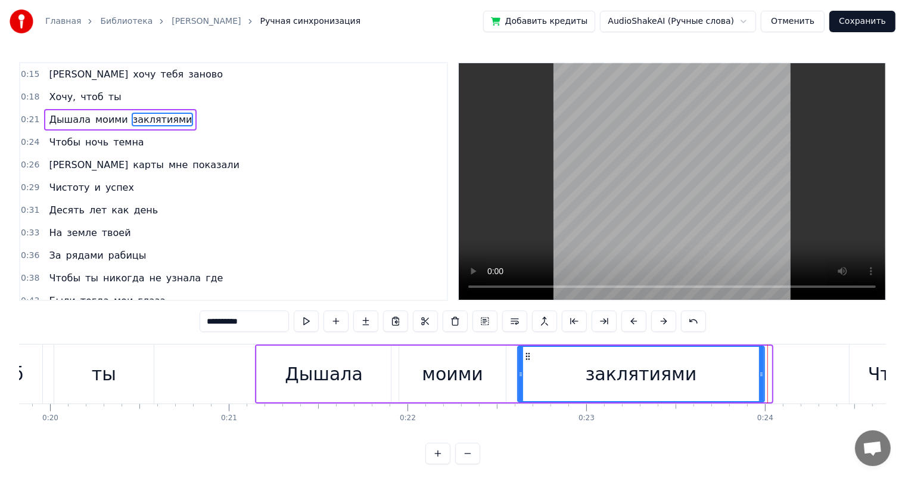
click at [761, 371] on icon at bounding box center [761, 374] width 5 height 10
drag, startPoint x: 761, startPoint y: 371, endPoint x: 749, endPoint y: 371, distance: 11.3
click at [751, 371] on icon at bounding box center [753, 374] width 5 height 10
drag, startPoint x: 749, startPoint y: 371, endPoint x: 705, endPoint y: 371, distance: 44.1
click at [709, 371] on icon at bounding box center [711, 374] width 5 height 10
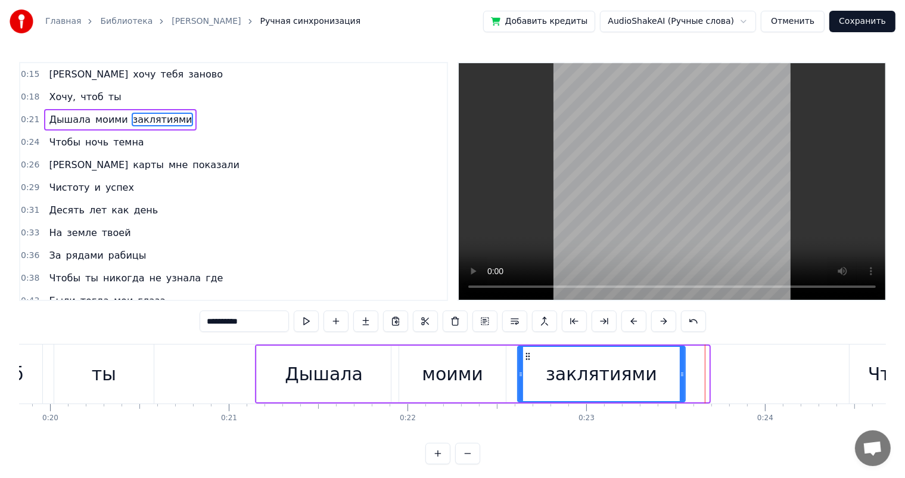
drag, startPoint x: 705, startPoint y: 371, endPoint x: 662, endPoint y: 371, distance: 43.5
click at [680, 371] on icon at bounding box center [682, 374] width 5 height 10
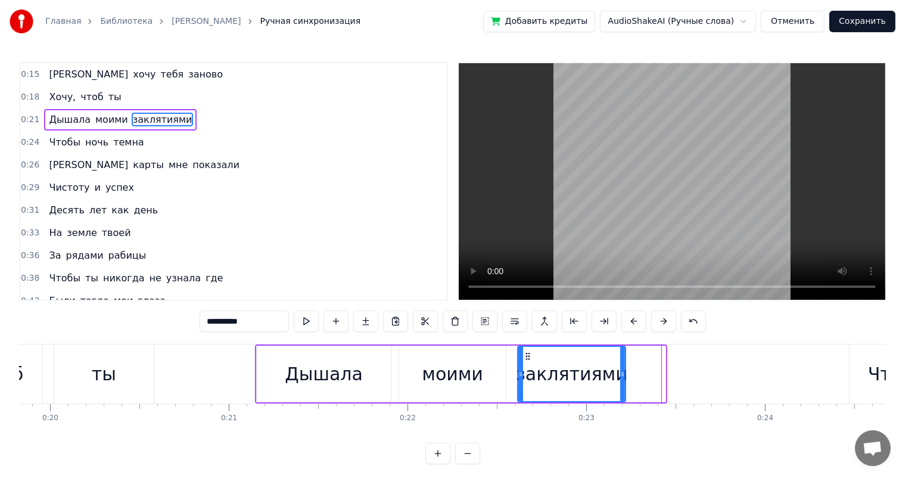
drag, startPoint x: 662, startPoint y: 371, endPoint x: 622, endPoint y: 369, distance: 39.9
click at [622, 369] on icon at bounding box center [622, 374] width 5 height 10
click at [440, 369] on div "моими" at bounding box center [452, 373] width 61 height 27
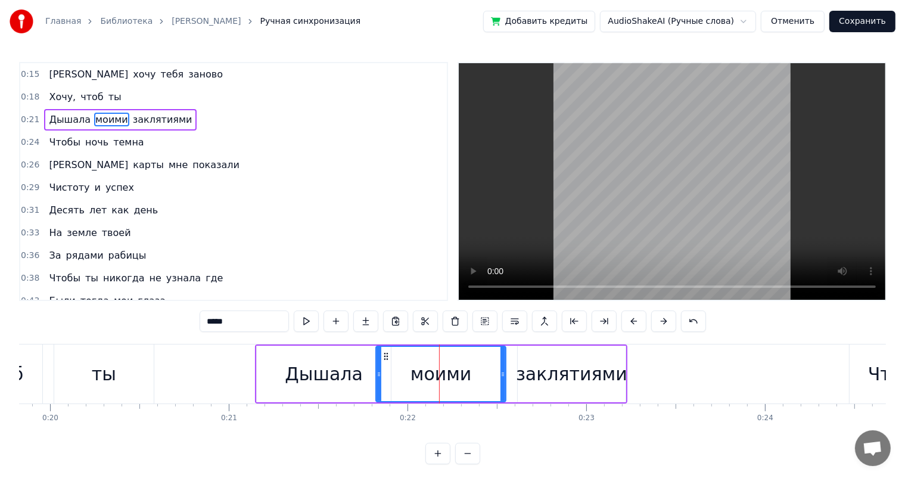
drag, startPoint x: 400, startPoint y: 379, endPoint x: 376, endPoint y: 378, distance: 23.2
click at [376, 378] on div at bounding box center [378, 374] width 5 height 54
drag, startPoint x: 503, startPoint y: 370, endPoint x: 475, endPoint y: 370, distance: 27.4
click at [475, 370] on icon at bounding box center [475, 374] width 5 height 10
click at [531, 369] on div "заклятиями" at bounding box center [571, 373] width 111 height 27
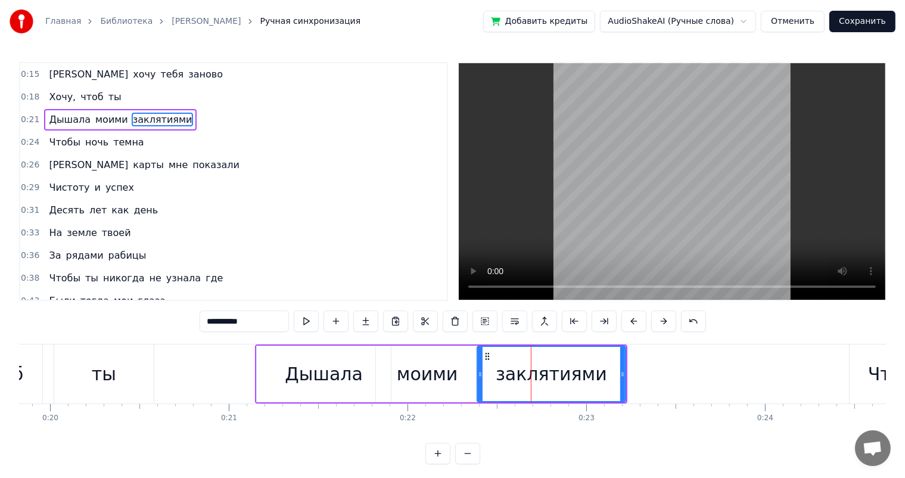
drag, startPoint x: 519, startPoint y: 372, endPoint x: 479, endPoint y: 372, distance: 40.5
click at [481, 372] on circle at bounding box center [481, 372] width 1 height 1
drag, startPoint x: 625, startPoint y: 374, endPoint x: 586, endPoint y: 377, distance: 38.8
click at [586, 377] on div "заклятиями" at bounding box center [552, 373] width 150 height 57
drag, startPoint x: 624, startPoint y: 374, endPoint x: 584, endPoint y: 374, distance: 39.9
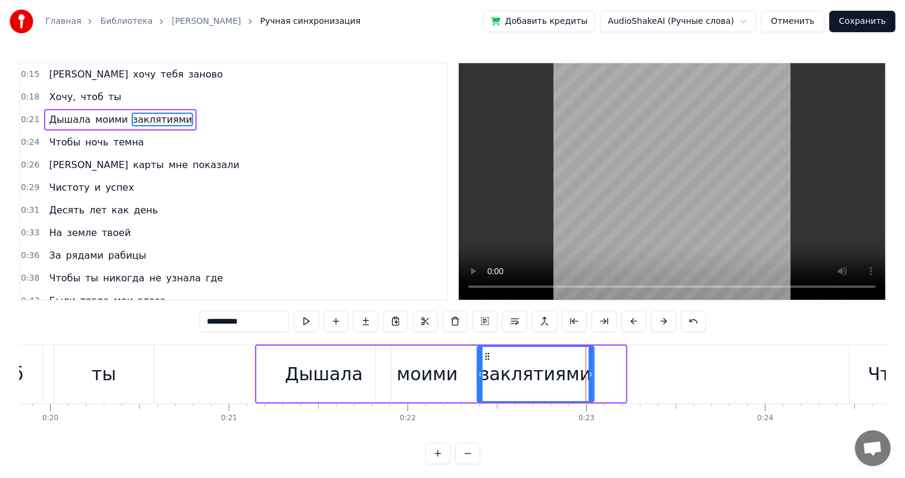
click at [588, 374] on icon at bounding box center [590, 374] width 5 height 10
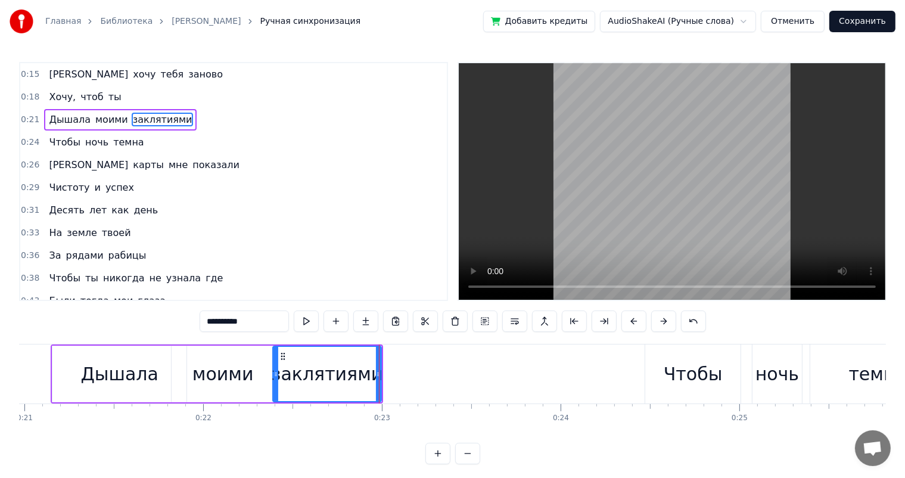
scroll to position [0, 3824]
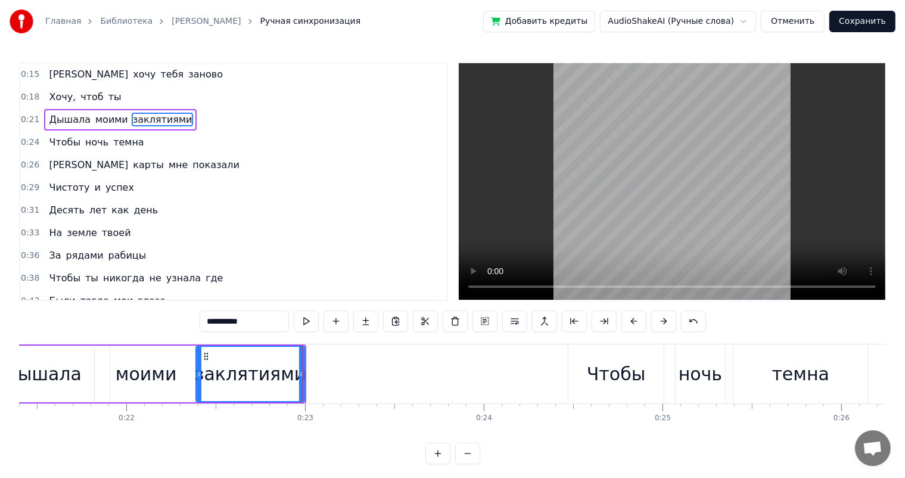
click at [608, 355] on div "Чтобы" at bounding box center [615, 373] width 95 height 59
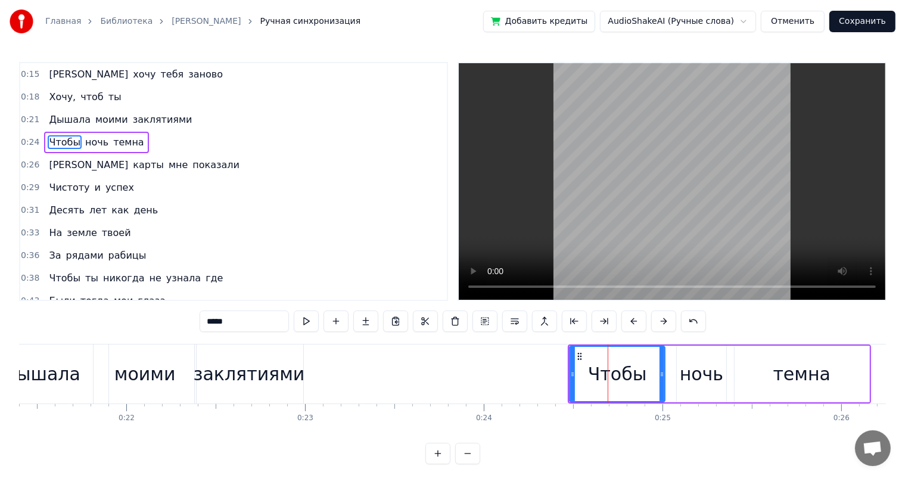
click at [260, 375] on div "заклятиями" at bounding box center [249, 373] width 111 height 27
type input "**********"
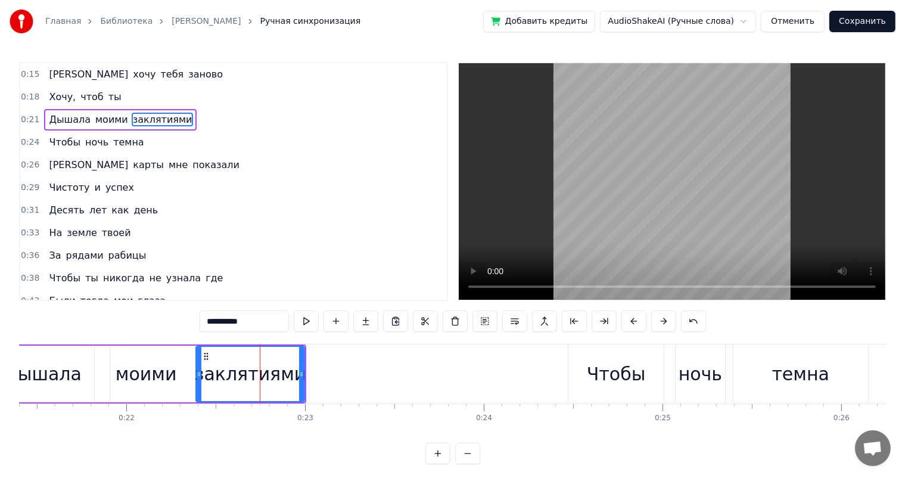
click at [790, 25] on button "Отменить" at bounding box center [793, 21] width 64 height 21
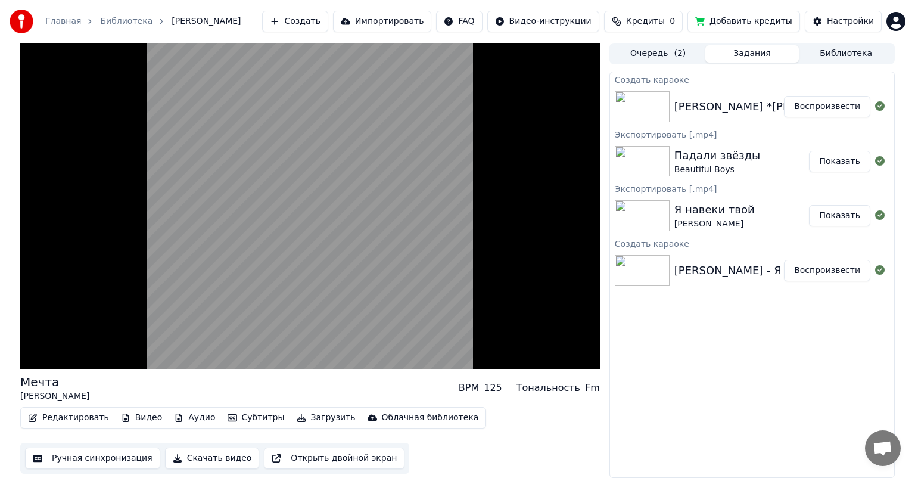
click at [68, 413] on button "Редактировать" at bounding box center [68, 417] width 91 height 17
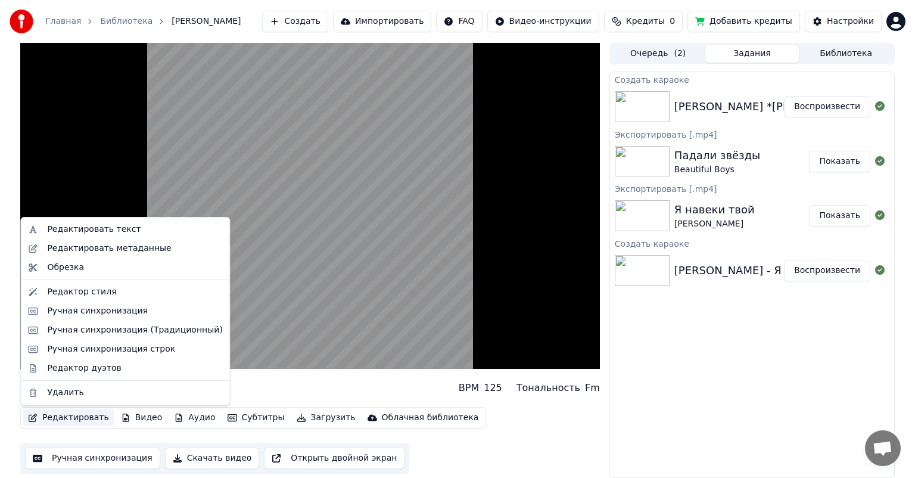
click at [301, 378] on div "Мечта [PERSON_NAME] BPM 125 Тональность Fm" at bounding box center [310, 387] width 580 height 29
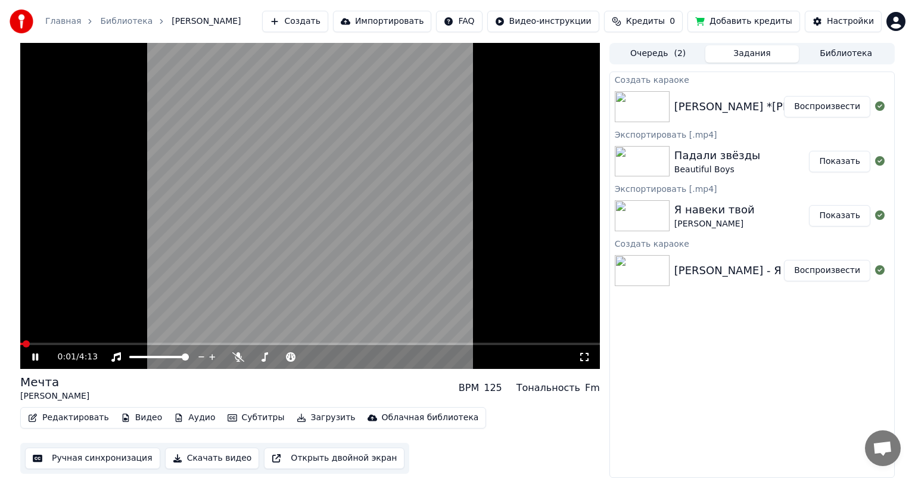
click at [33, 354] on icon at bounding box center [35, 356] width 6 height 7
click at [54, 417] on button "Редактировать" at bounding box center [68, 417] width 91 height 17
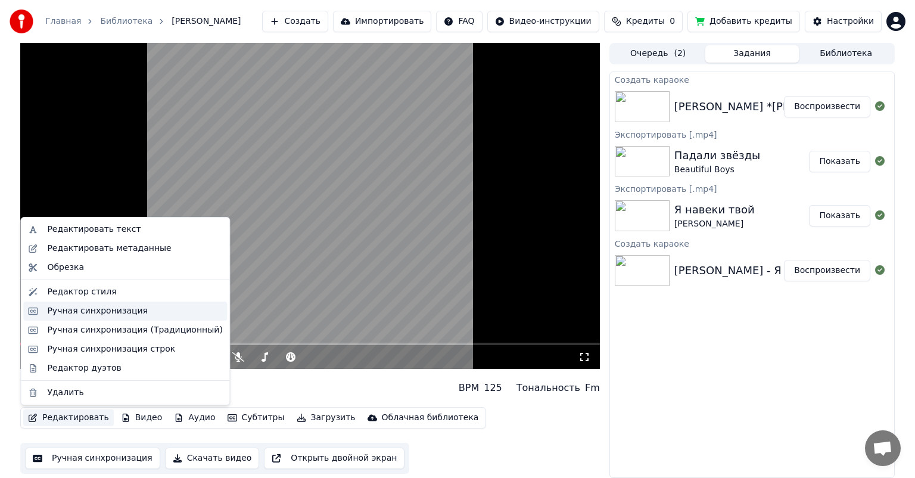
click at [80, 309] on div "Ручная синхронизация" at bounding box center [97, 311] width 101 height 12
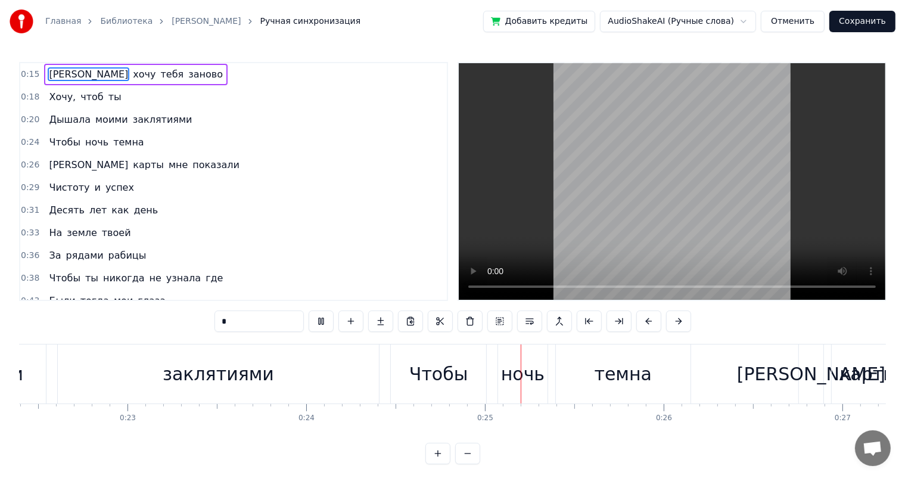
scroll to position [0, 4326]
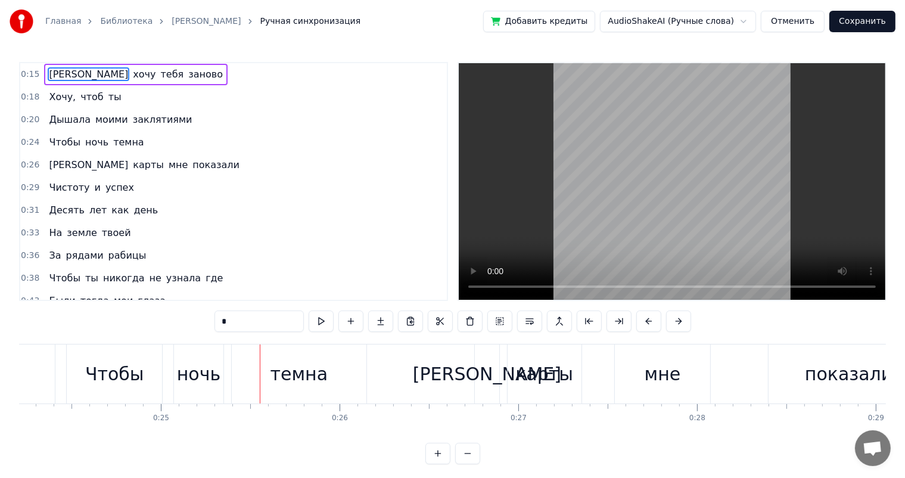
click at [231, 324] on input "*" at bounding box center [258, 320] width 89 height 21
click at [105, 109] on div "Дышала моими заклятиями" at bounding box center [120, 119] width 152 height 21
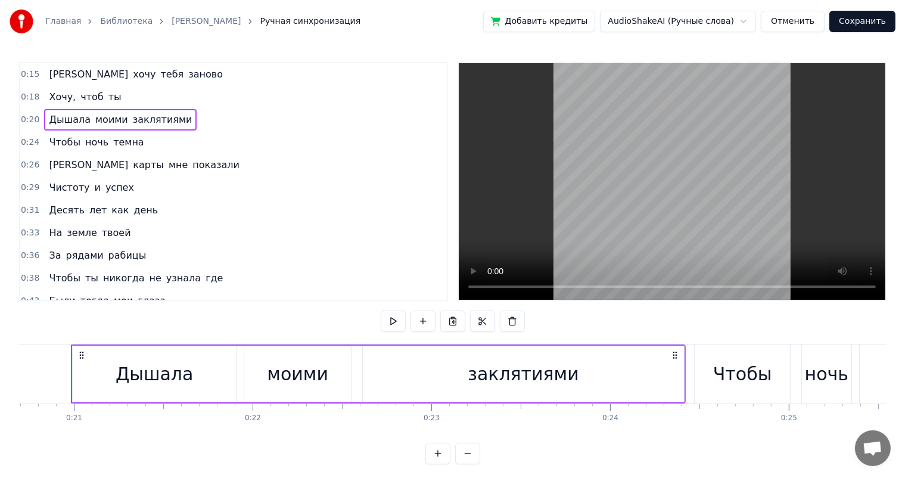
scroll to position [0, 3689]
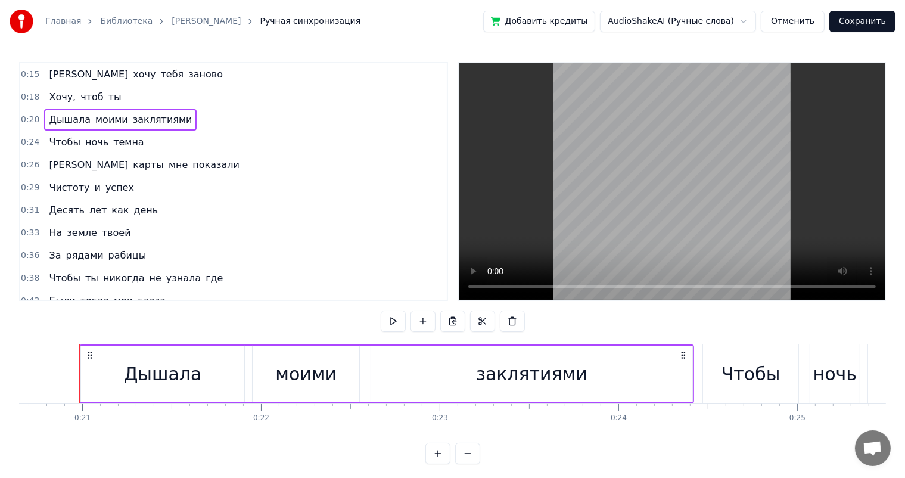
click at [683, 355] on icon at bounding box center [683, 355] width 10 height 10
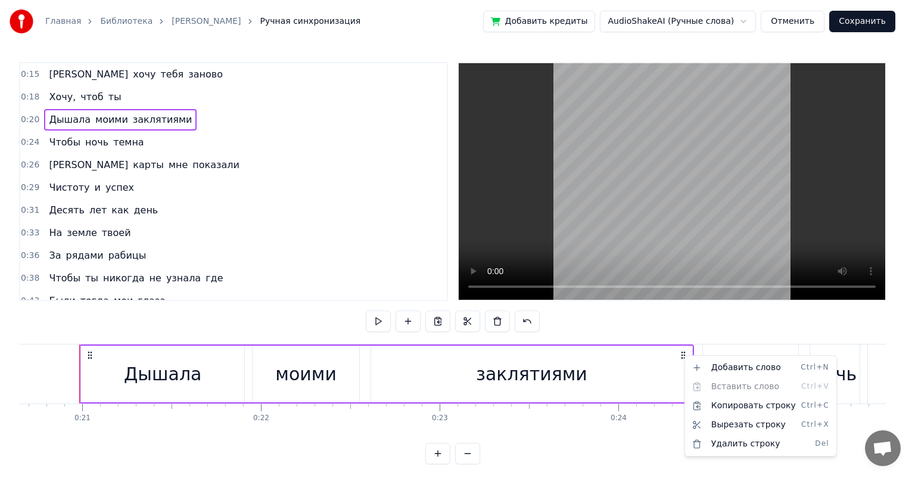
click at [683, 355] on html "Главная Библиотека Мечта • [PERSON_NAME] синхронизация Добавить кредиты AudioSh…" at bounding box center [457, 241] width 915 height 483
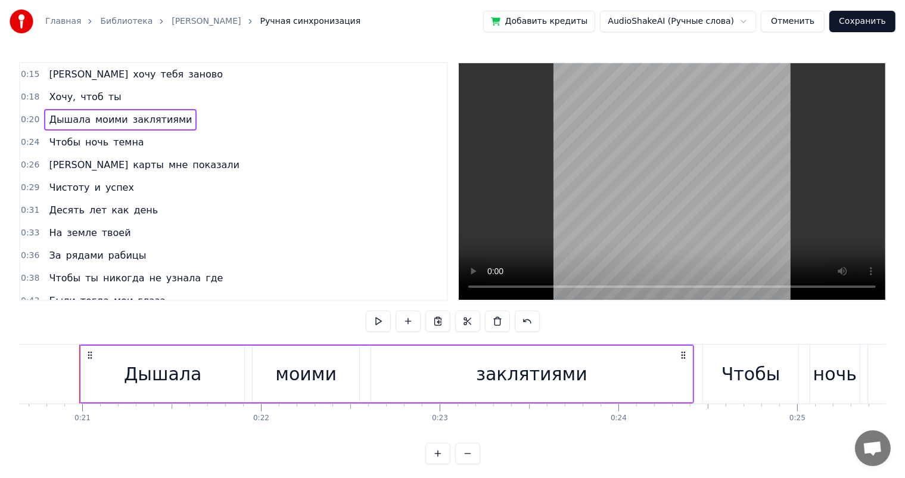
click at [683, 355] on icon at bounding box center [683, 355] width 10 height 10
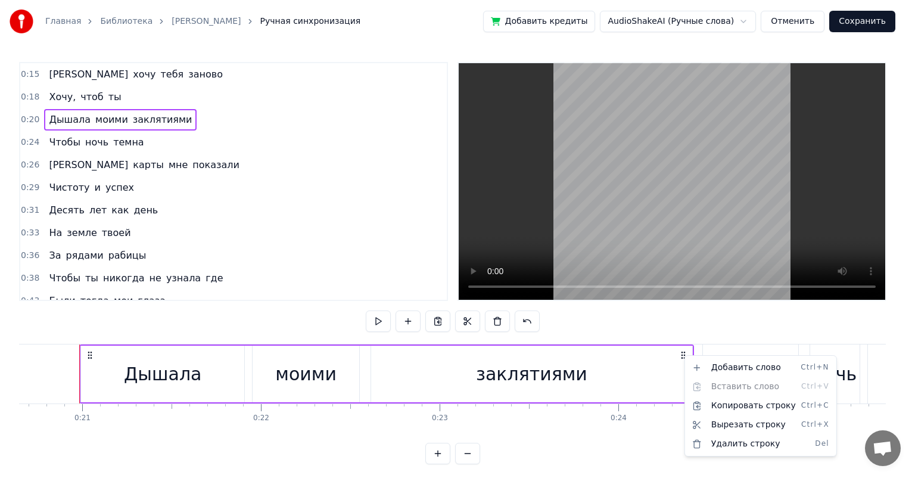
click at [683, 355] on html "Главная Библиотека Мечта • [PERSON_NAME] синхронизация Добавить кредиты AudioSh…" at bounding box center [457, 241] width 915 height 483
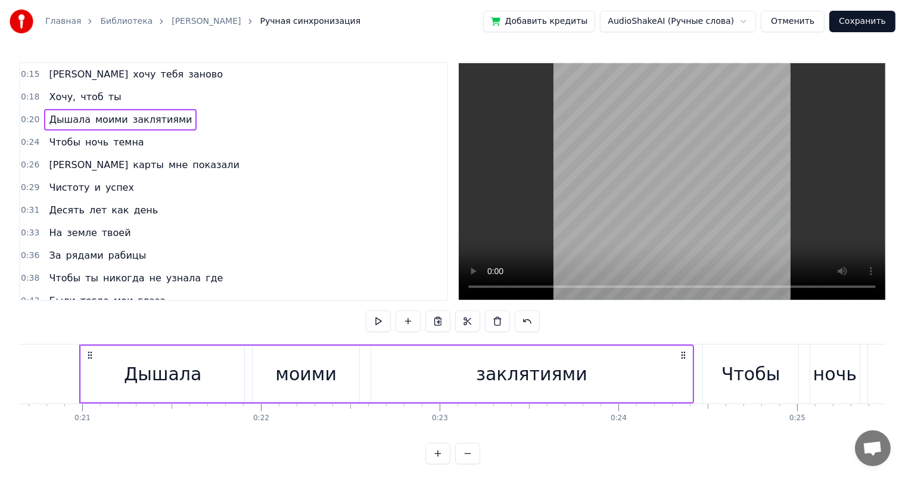
click at [157, 120] on span "заклятиями" at bounding box center [163, 120] width 62 height 14
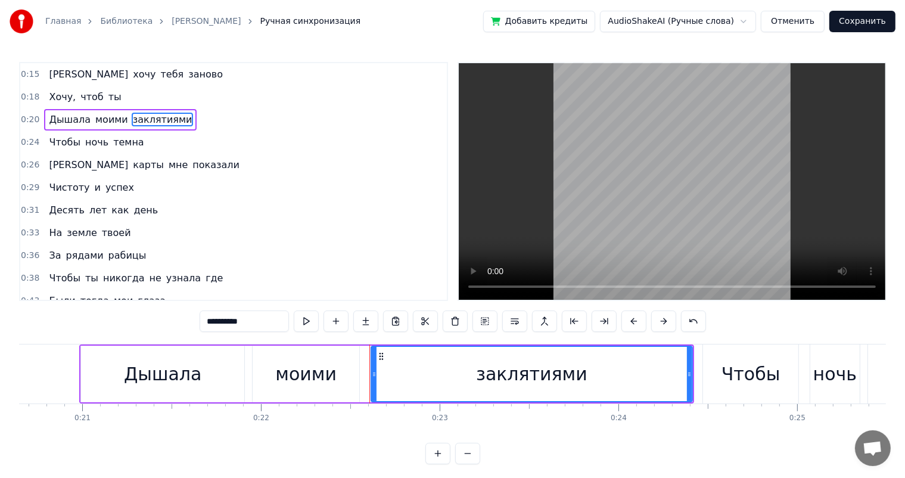
click at [154, 120] on span "заклятиями" at bounding box center [163, 120] width 62 height 14
click at [267, 319] on input "**********" at bounding box center [244, 320] width 89 height 21
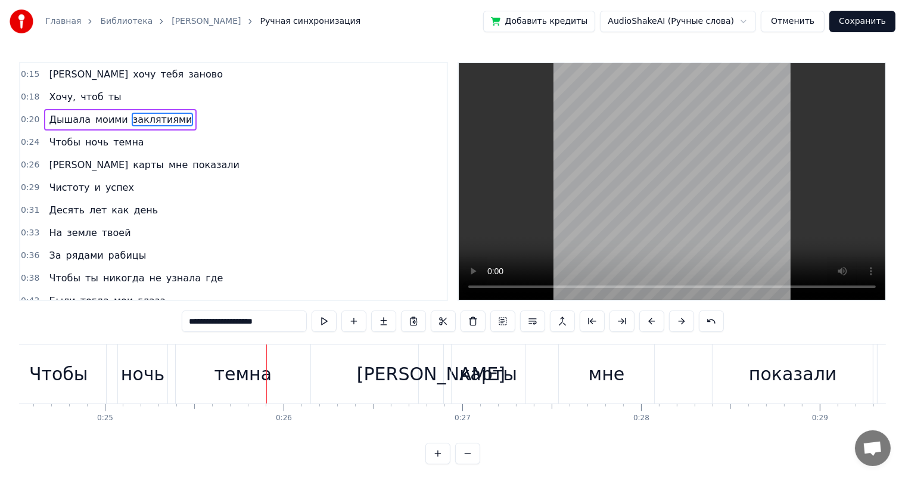
scroll to position [0, 4471]
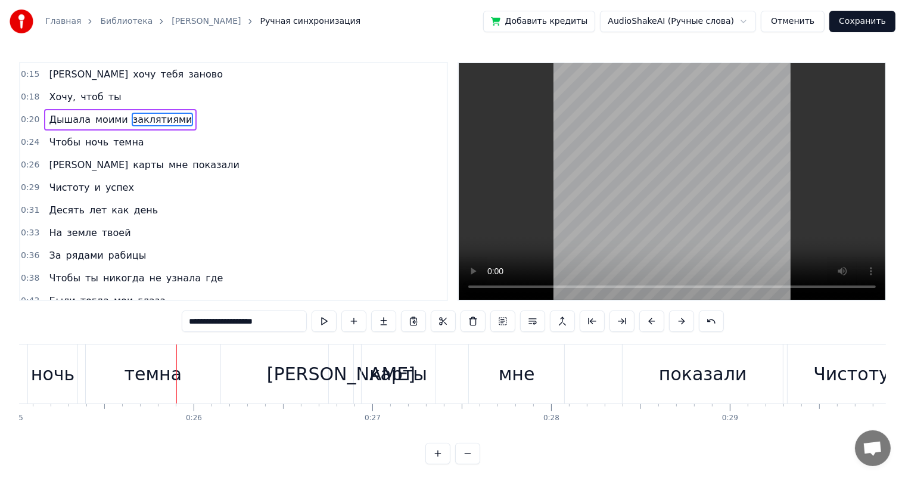
click at [278, 320] on input "**********" at bounding box center [244, 320] width 125 height 21
type input "**********"
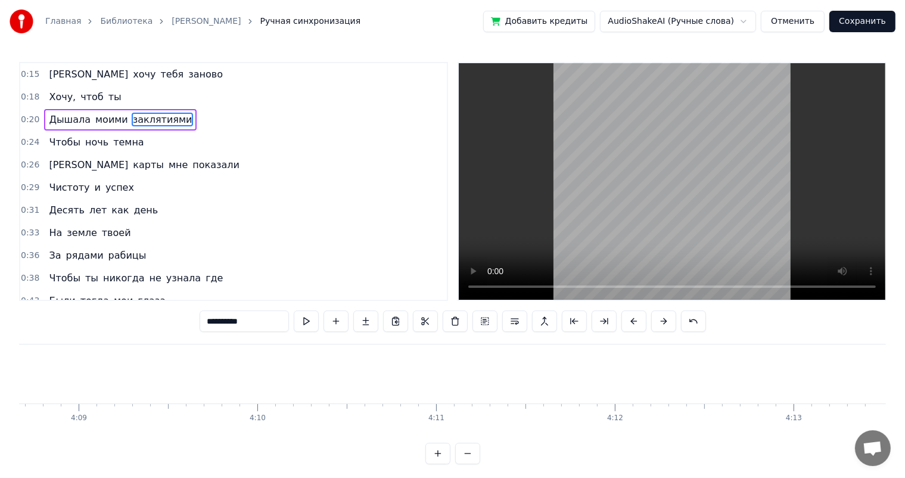
scroll to position [0, 44435]
click at [44, 109] on div "Дышала моими заклятиями" at bounding box center [120, 119] width 152 height 21
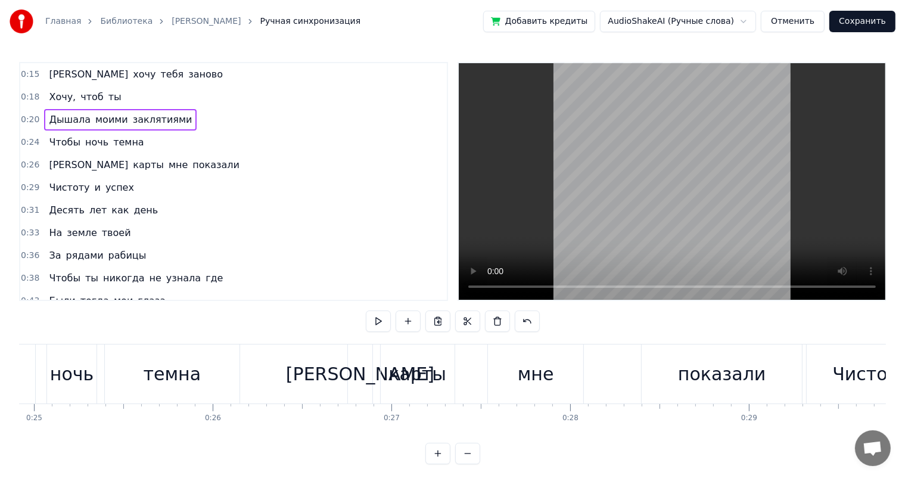
scroll to position [0, 3689]
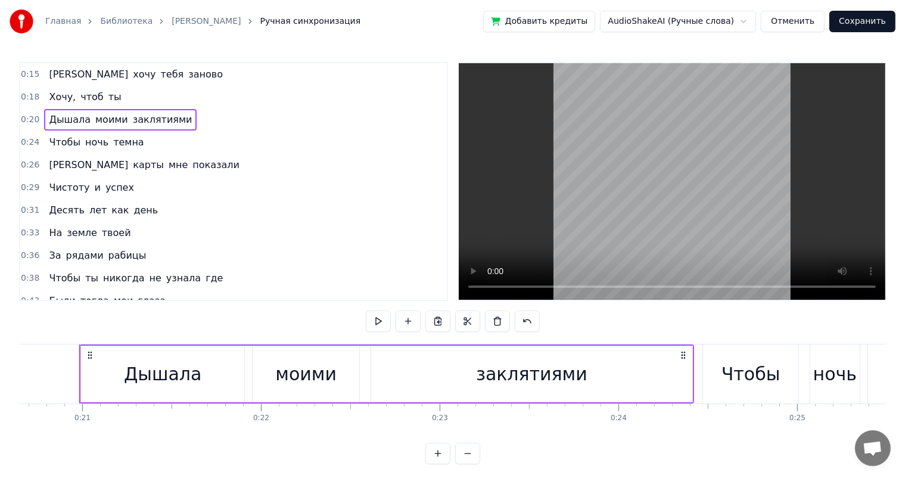
click at [487, 382] on div "заклятиями" at bounding box center [531, 373] width 111 height 27
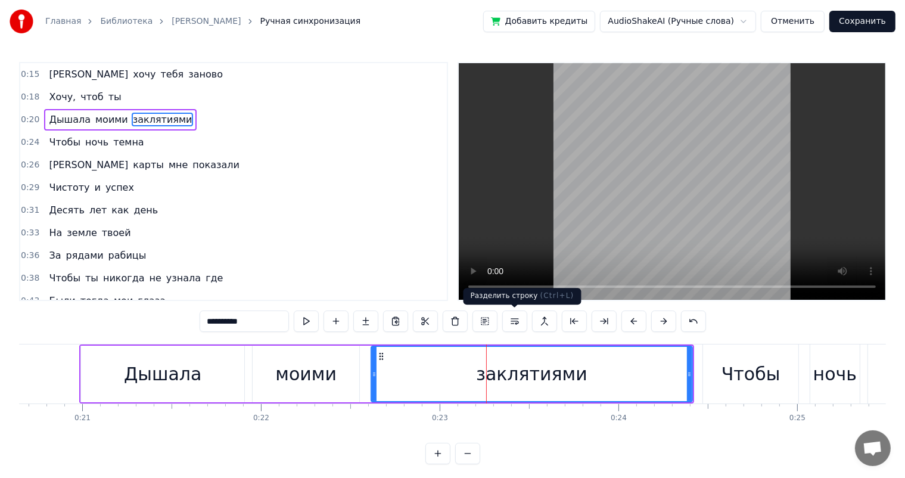
click at [515, 319] on button at bounding box center [514, 320] width 25 height 21
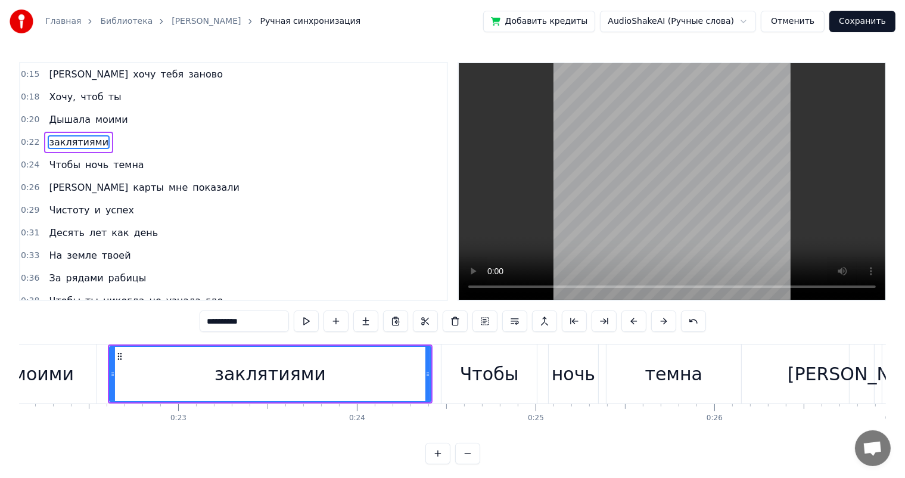
scroll to position [0, 3850]
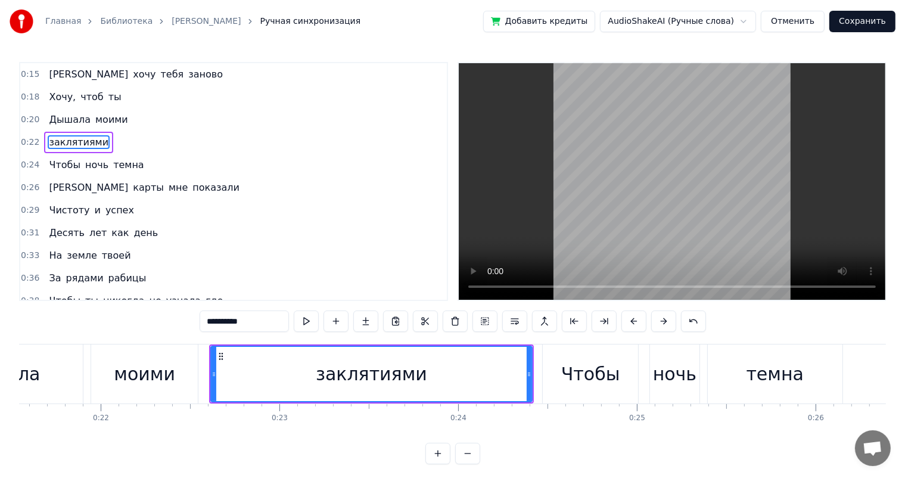
click at [457, 384] on div "заклятиями" at bounding box center [371, 374] width 320 height 54
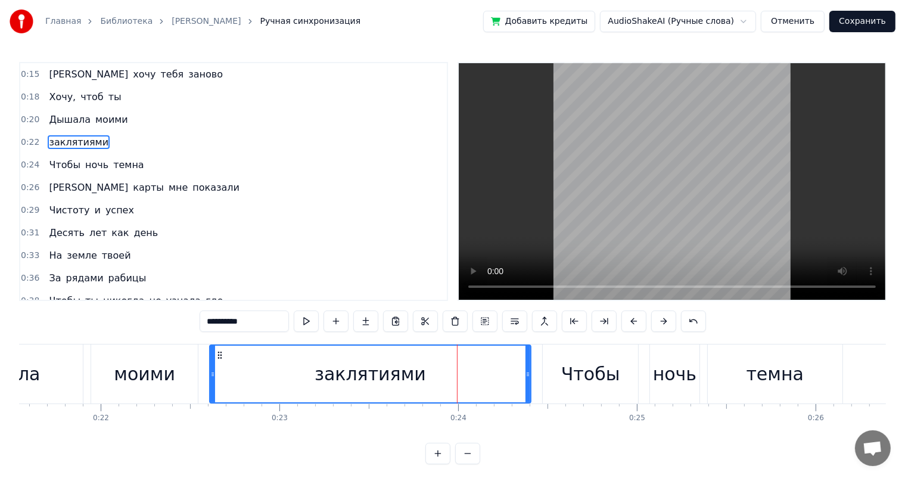
click at [488, 384] on div "заклятиями" at bounding box center [370, 373] width 320 height 57
click at [519, 375] on div "заклятиями" at bounding box center [370, 373] width 320 height 57
click at [474, 375] on div "заклятиями" at bounding box center [370, 373] width 320 height 57
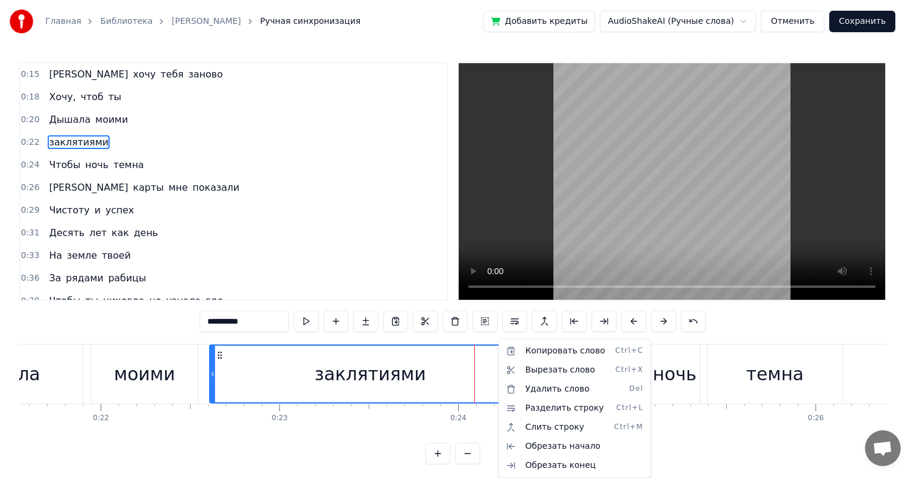
click at [488, 370] on html "Главная Библиотека Мечта • [PERSON_NAME] Ручная синхронизация Добавить кредиты …" at bounding box center [457, 241] width 915 height 483
click at [469, 376] on html "Главная Библиотека Мечта • [PERSON_NAME] Ручная синхронизация Добавить кредиты …" at bounding box center [457, 241] width 915 height 483
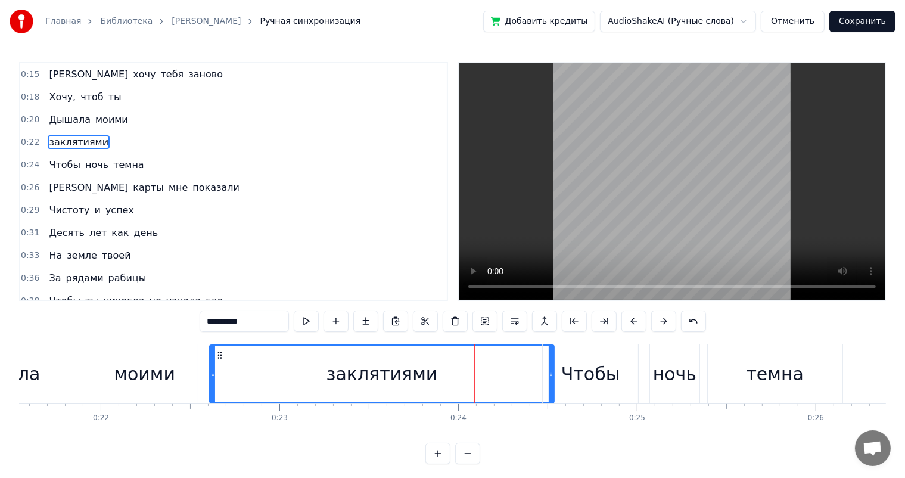
drag, startPoint x: 529, startPoint y: 375, endPoint x: 558, endPoint y: 376, distance: 29.2
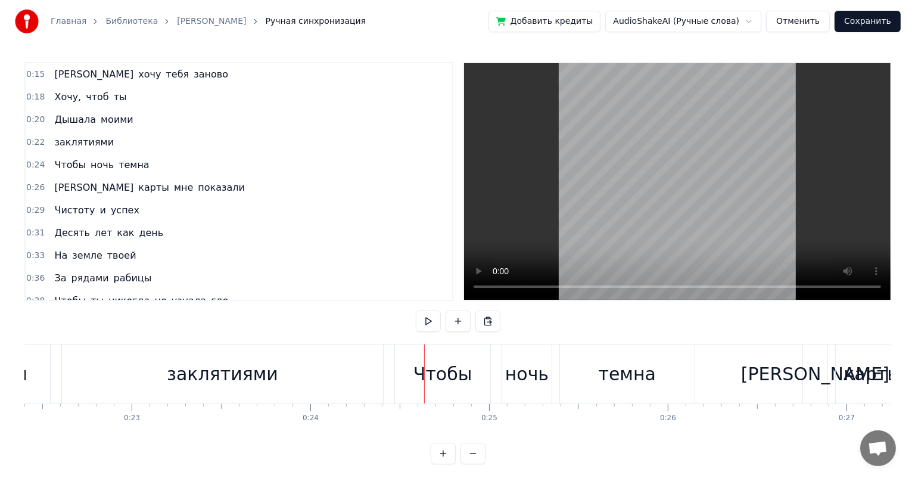
scroll to position [0, 3798]
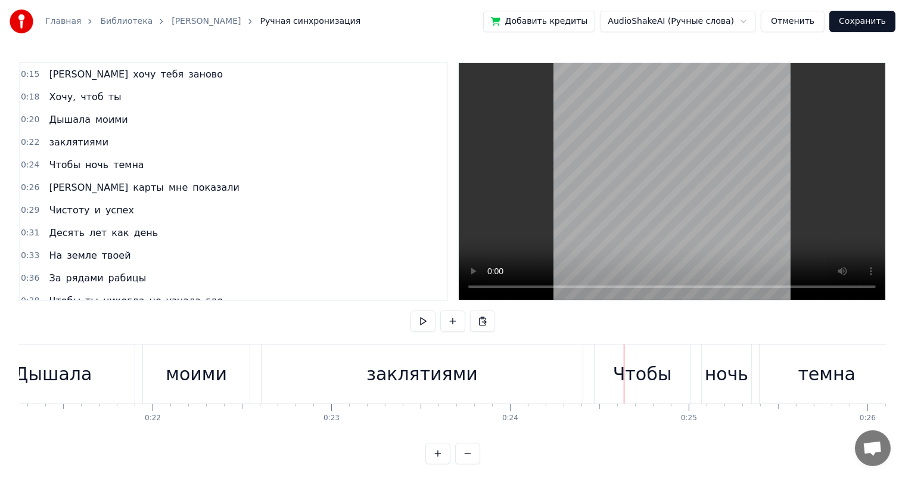
click at [798, 20] on button "Отменить" at bounding box center [793, 21] width 64 height 21
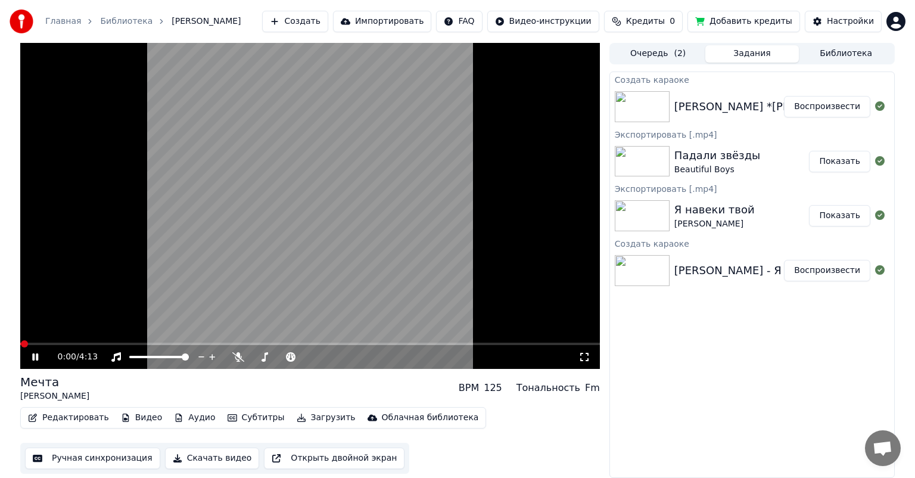
click at [35, 355] on icon at bounding box center [44, 357] width 28 height 10
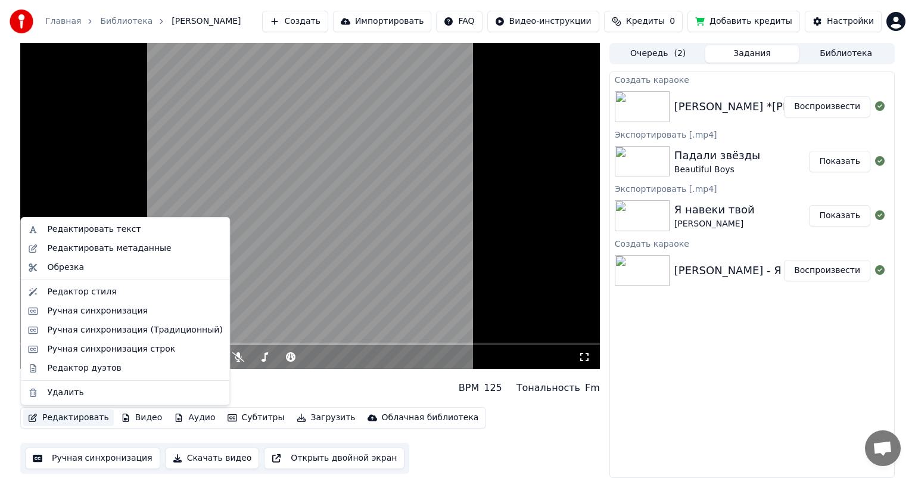
click at [68, 413] on button "Редактировать" at bounding box center [68, 417] width 91 height 17
click at [81, 350] on div "Ручная синхронизация строк" at bounding box center [111, 349] width 128 height 12
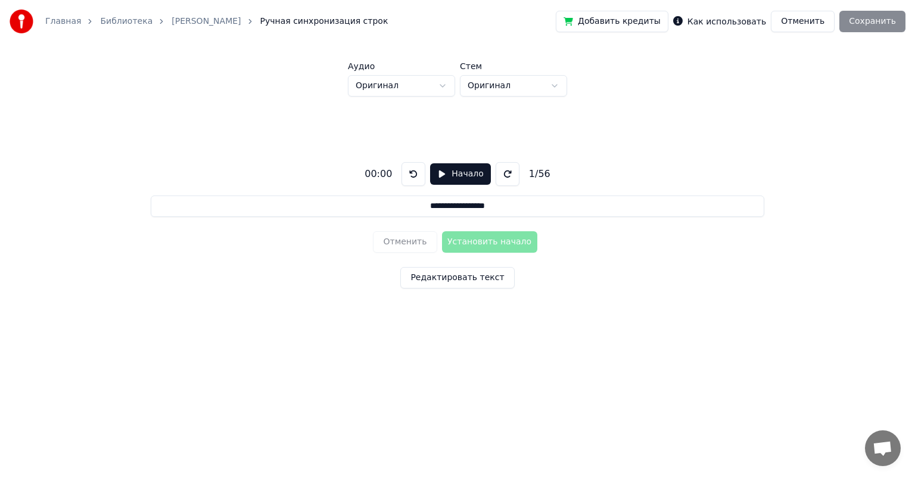
click at [439, 179] on button "Начало" at bounding box center [460, 173] width 60 height 21
click at [441, 276] on button "Редактировать текст" at bounding box center [457, 277] width 114 height 21
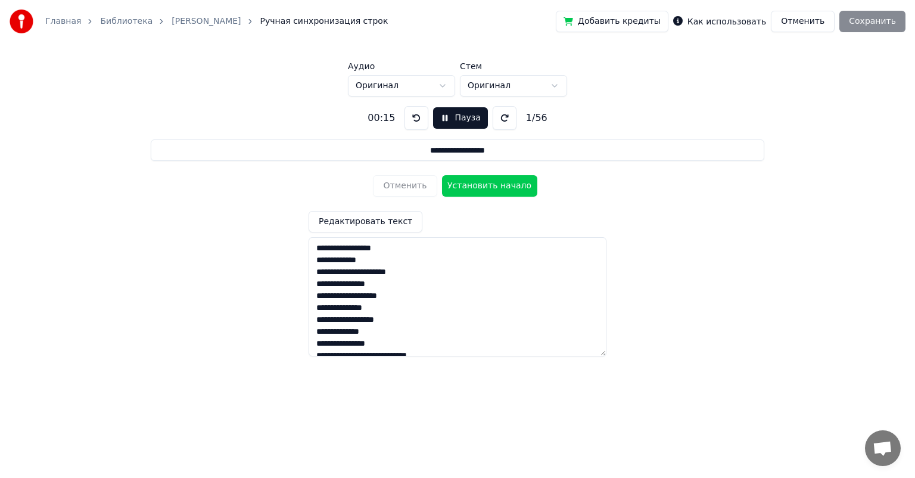
click at [455, 188] on button "Установить начало" at bounding box center [489, 185] width 95 height 21
click at [805, 24] on button "Отменить" at bounding box center [803, 21] width 64 height 21
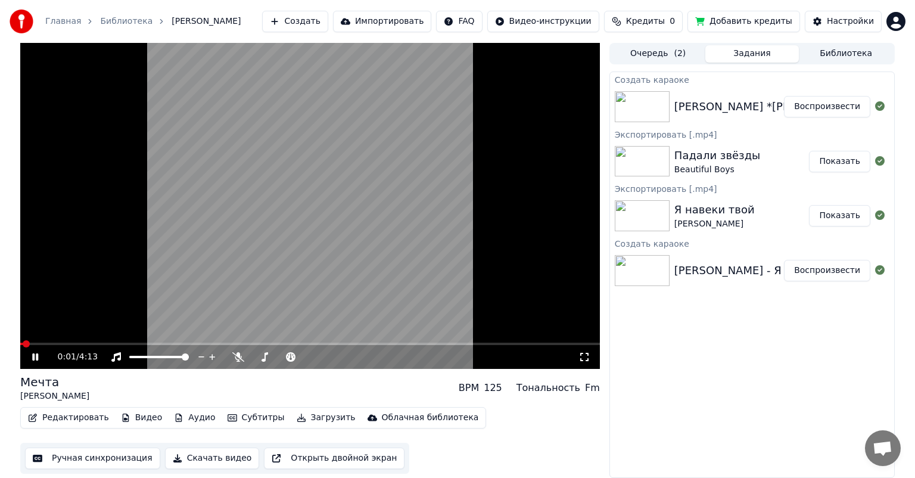
click at [38, 360] on icon at bounding box center [44, 357] width 28 height 10
click at [51, 417] on button "Редактировать" at bounding box center [68, 417] width 91 height 17
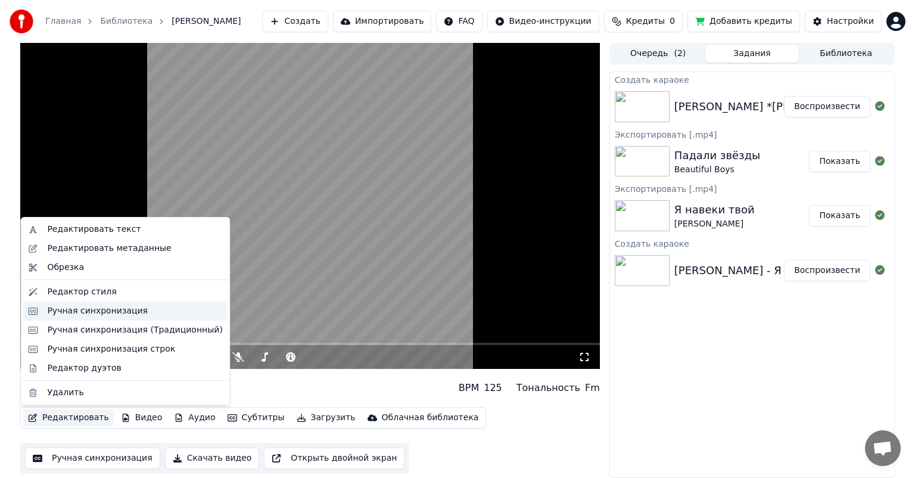
click at [77, 309] on div "Ручная синхронизация" at bounding box center [97, 311] width 101 height 12
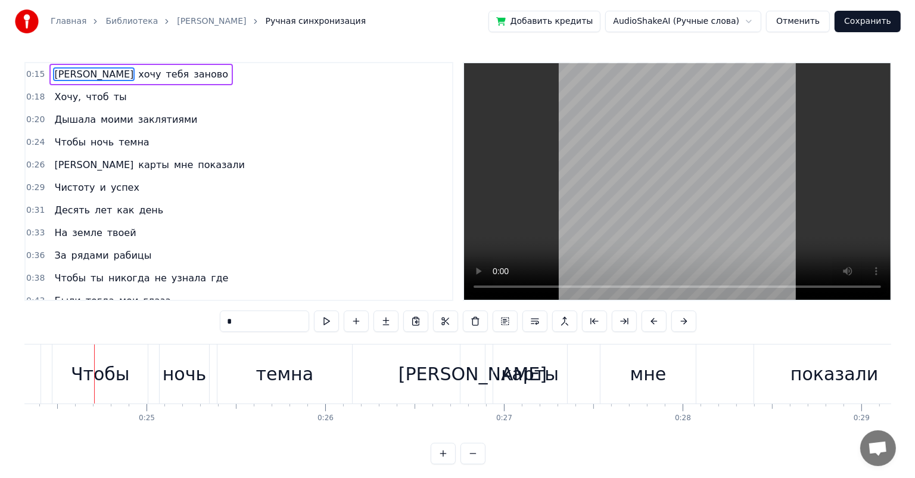
scroll to position [0, 4355]
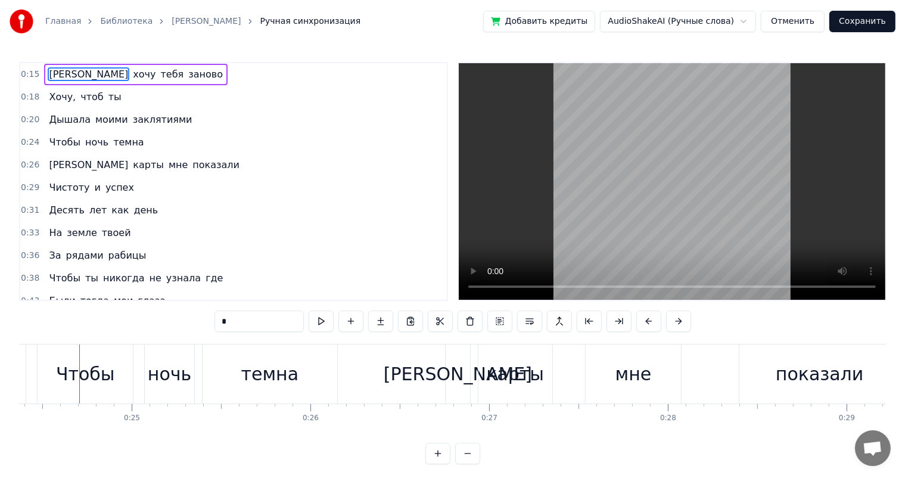
click at [139, 116] on span "заклятиями" at bounding box center [163, 120] width 62 height 14
type input "**********"
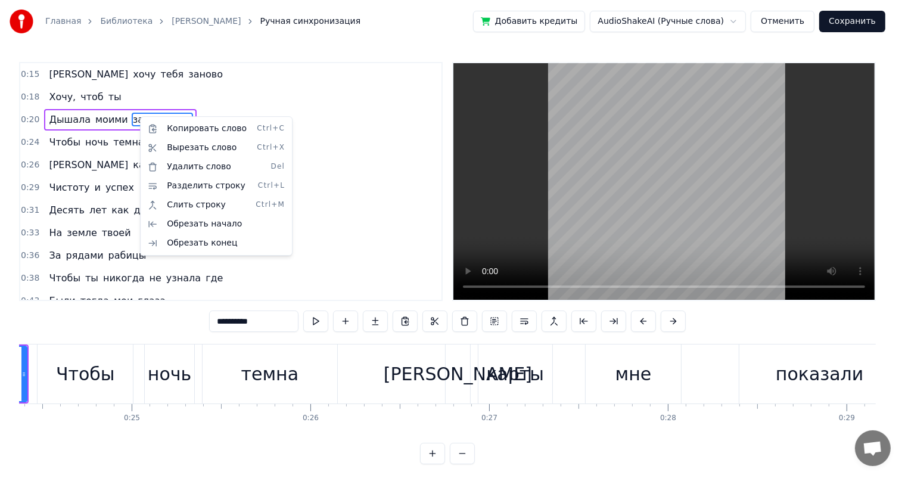
scroll to position [0, 3979]
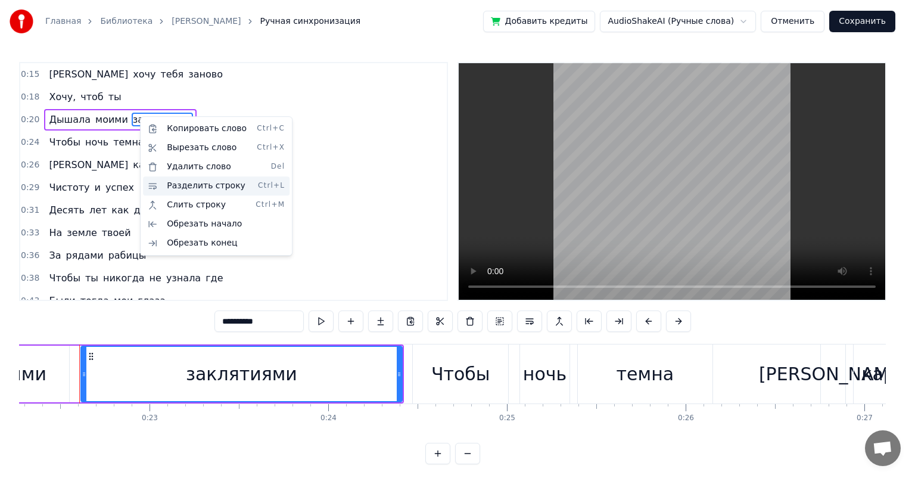
click at [170, 185] on div "Разделить строку Ctrl+L" at bounding box center [216, 185] width 147 height 19
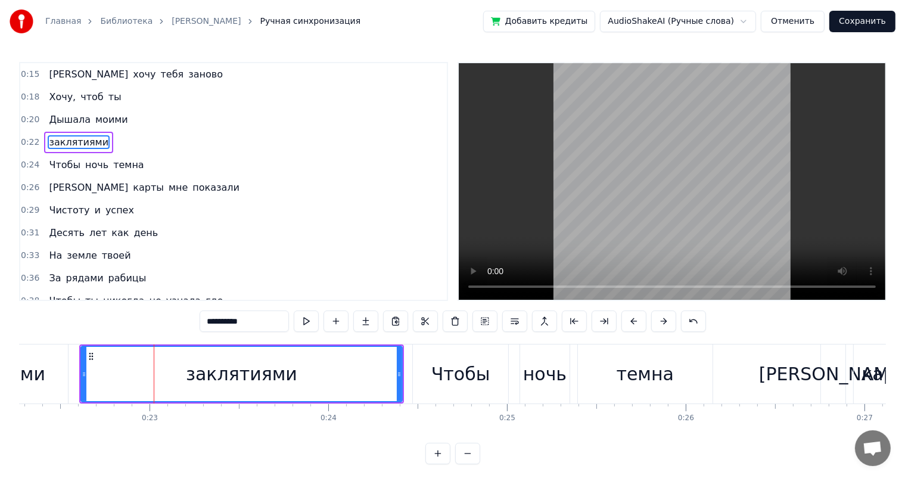
click at [861, 26] on button "Сохранить" at bounding box center [862, 21] width 66 height 21
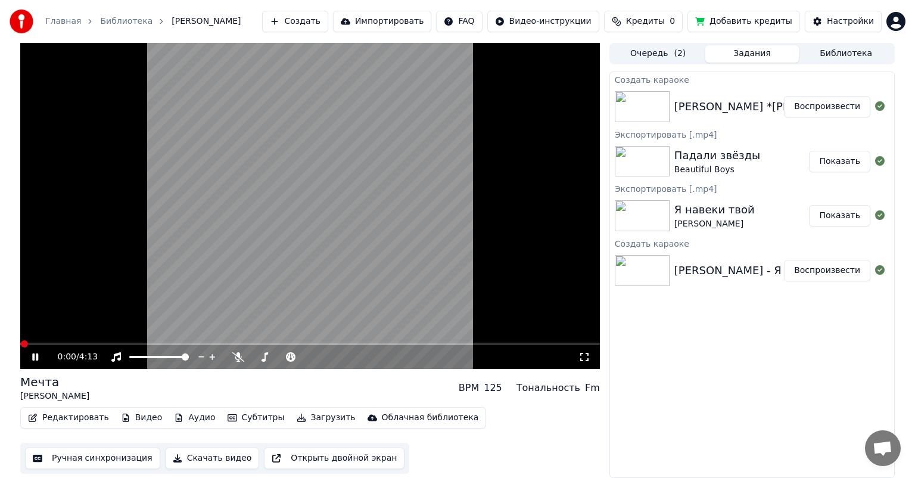
click at [60, 345] on span at bounding box center [310, 343] width 580 height 2
click at [38, 356] on icon at bounding box center [35, 356] width 6 height 7
click at [52, 421] on button "Редактировать" at bounding box center [68, 417] width 91 height 17
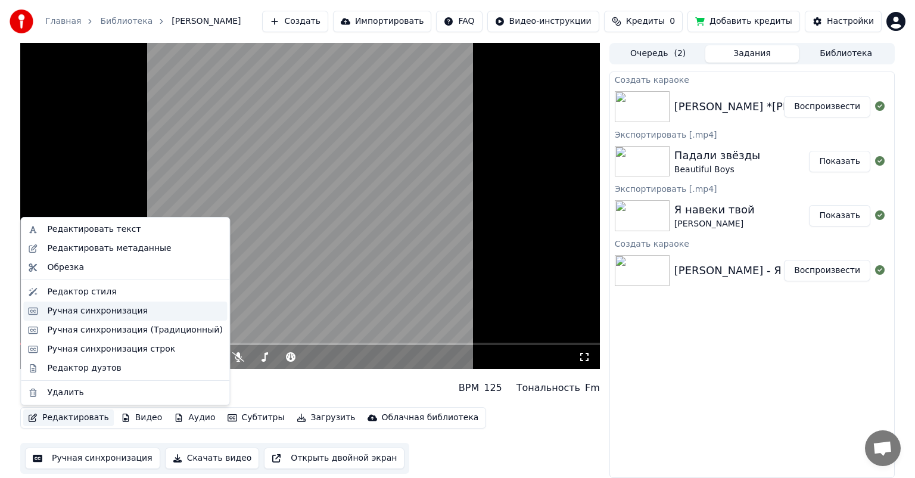
click at [77, 310] on div "Ручная синхронизация" at bounding box center [97, 311] width 101 height 12
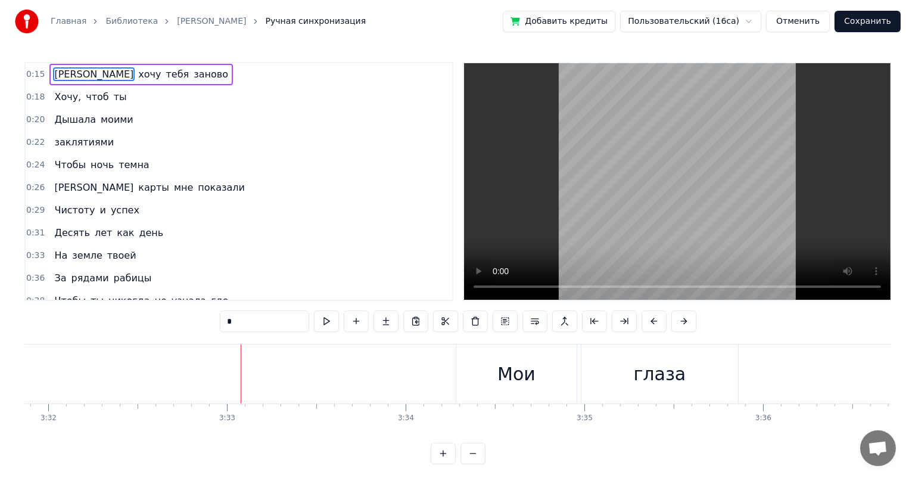
scroll to position [0, 37966]
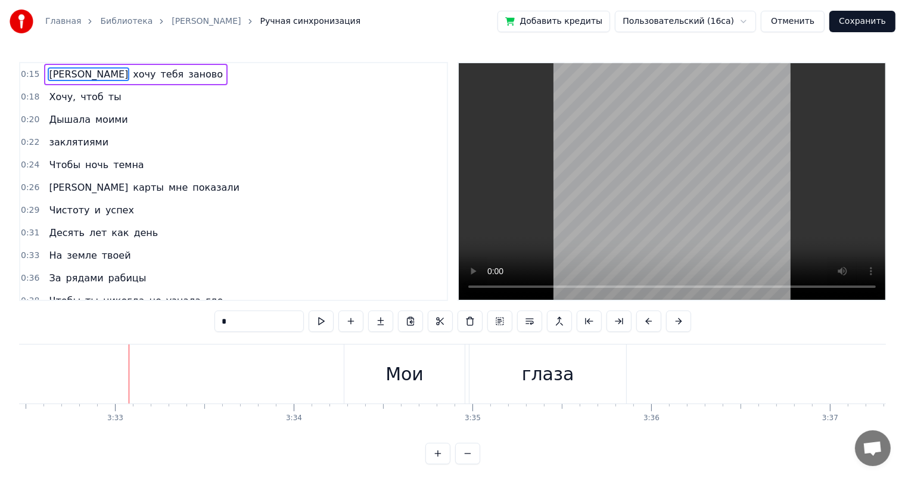
click at [785, 12] on button "Отменить" at bounding box center [793, 21] width 64 height 21
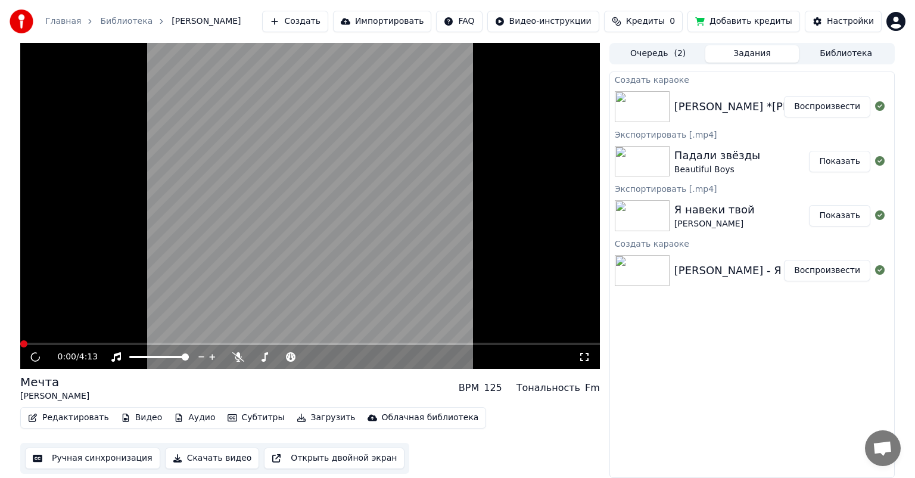
click at [35, 357] on icon at bounding box center [34, 357] width 15 height 16
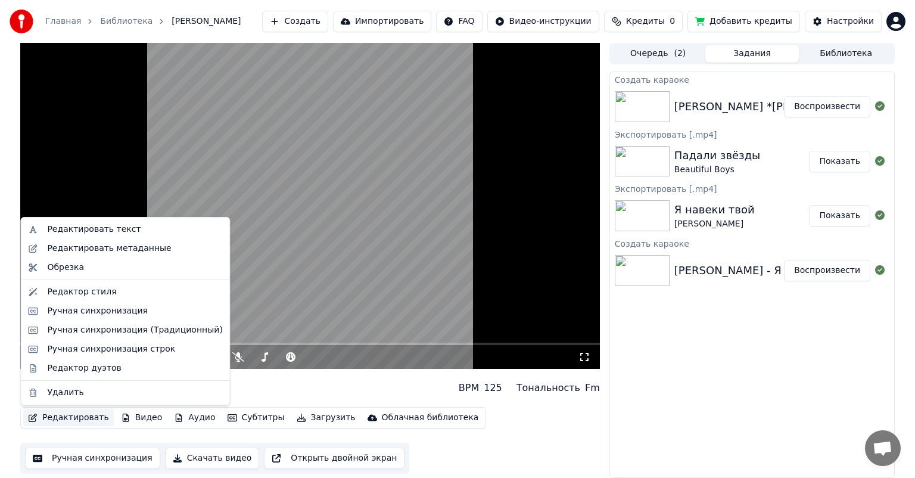
click at [41, 415] on button "Редактировать" at bounding box center [68, 417] width 91 height 17
click at [102, 234] on div "Редактировать текст" at bounding box center [94, 229] width 94 height 12
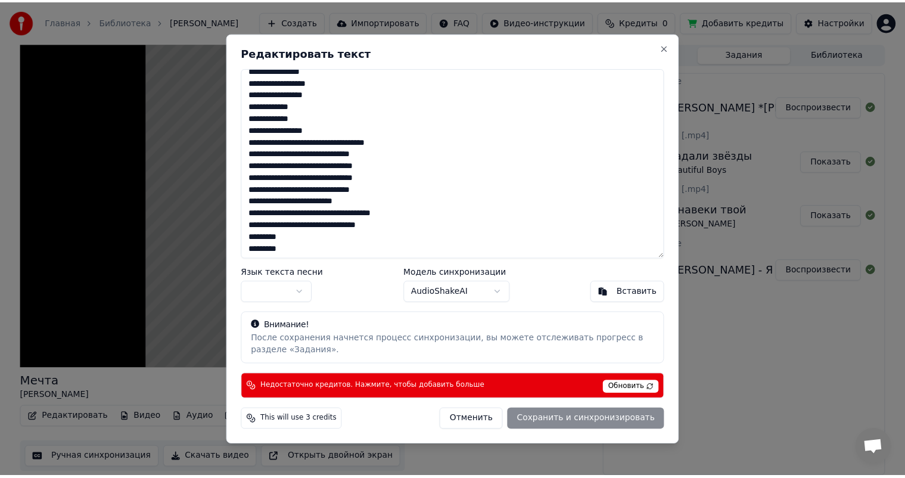
scroll to position [486, 0]
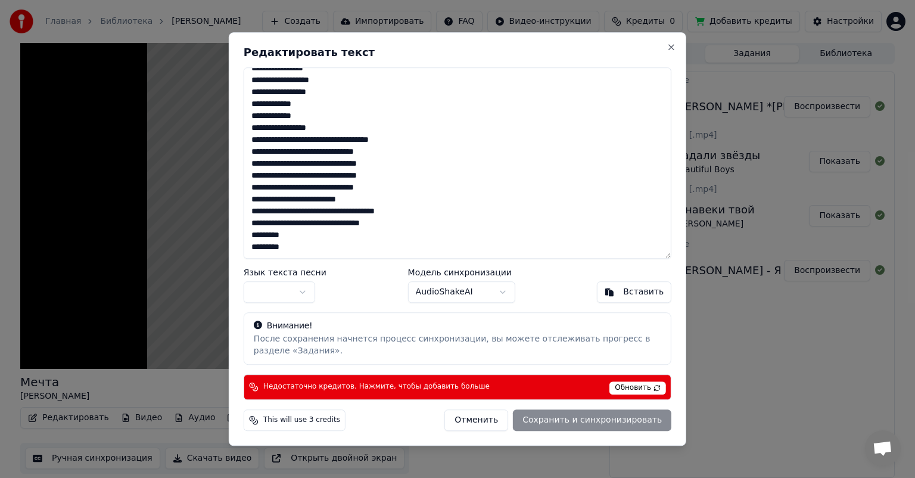
click at [667, 42] on div "Редактировать текст Язык текста песни Модель синхронизации AudioShakeAI Вставит…" at bounding box center [457, 238] width 457 height 413
click at [670, 48] on button "Close" at bounding box center [672, 47] width 10 height 10
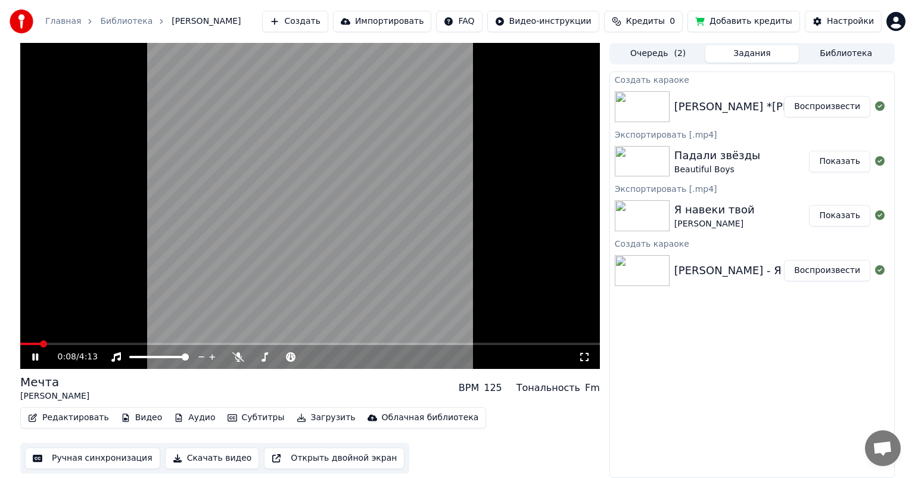
click at [33, 355] on icon at bounding box center [35, 356] width 6 height 7
click at [206, 458] on button "Скачать видео" at bounding box center [212, 457] width 95 height 21
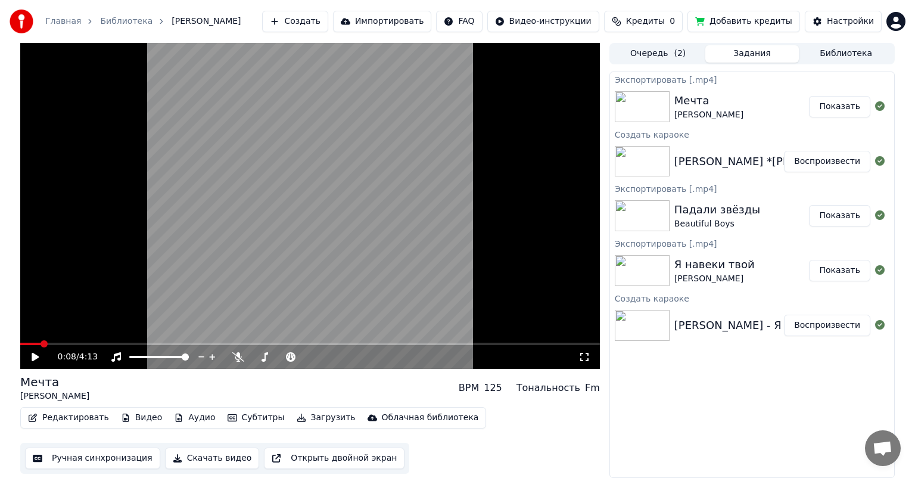
click at [29, 343] on span at bounding box center [30, 343] width 20 height 2
click at [583, 357] on icon at bounding box center [584, 357] width 12 height 10
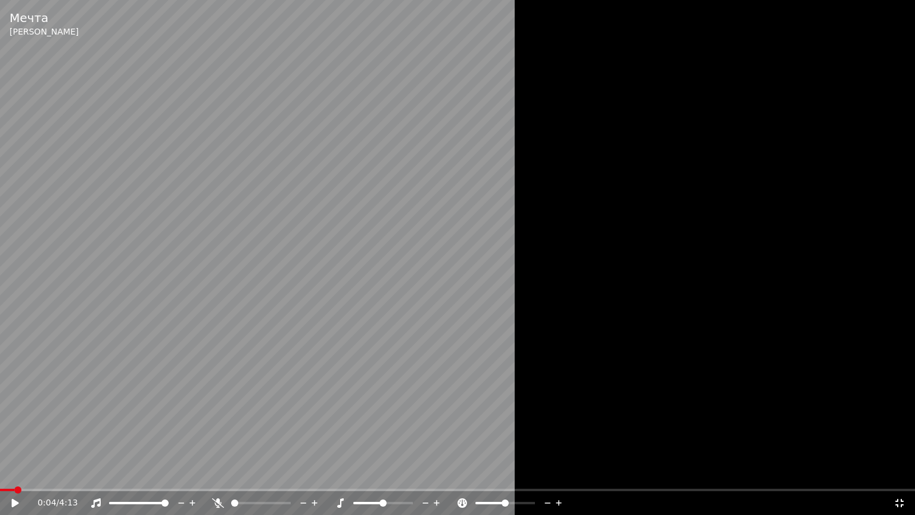
click at [7, 477] on span at bounding box center [7, 489] width 14 height 2
click at [12, 477] on icon at bounding box center [15, 503] width 7 height 8
click at [900, 477] on icon at bounding box center [899, 503] width 12 height 10
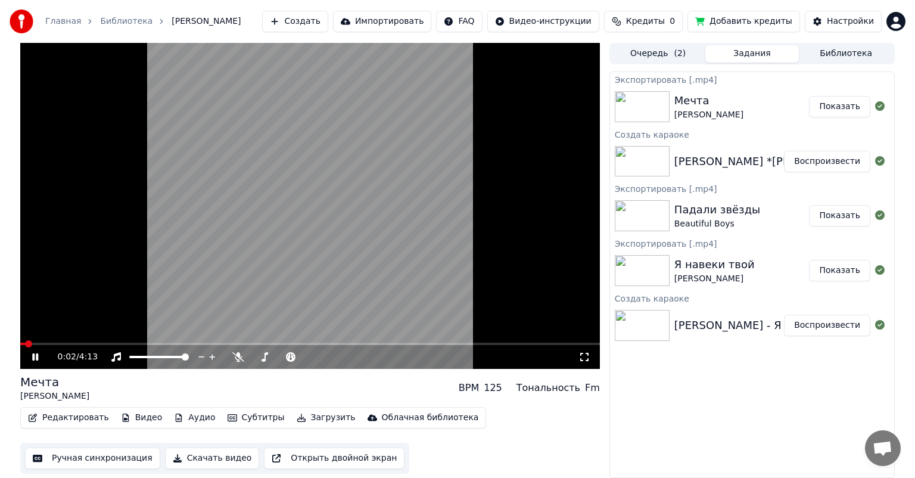
click at [584, 354] on icon at bounding box center [584, 357] width 12 height 10
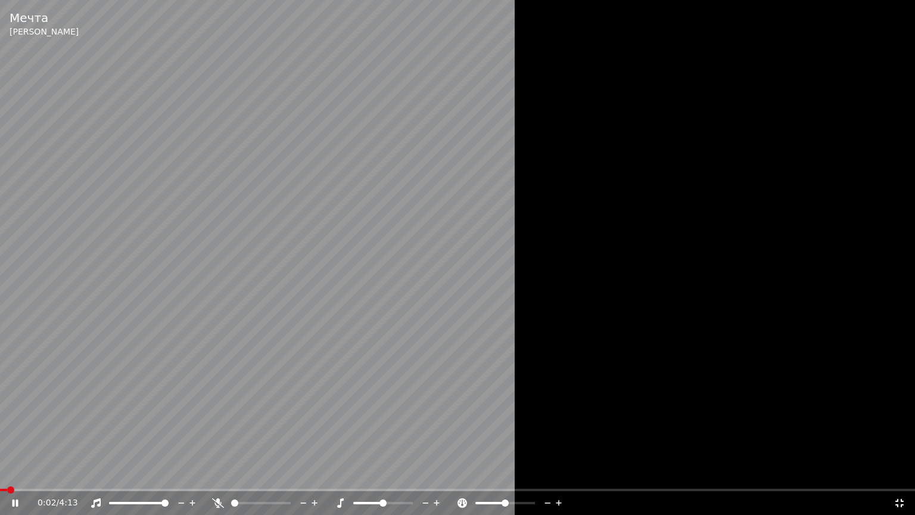
click at [898, 477] on icon at bounding box center [899, 503] width 12 height 10
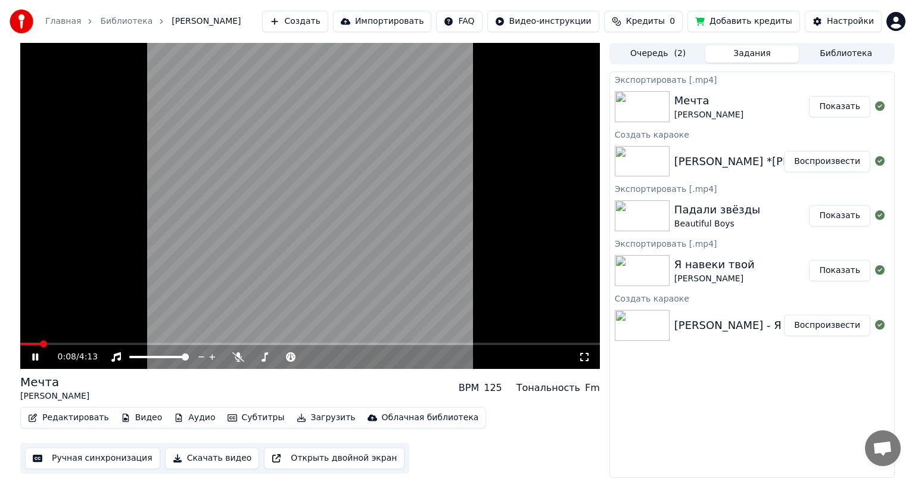
click at [38, 351] on div "0:08 / 4:13" at bounding box center [310, 357] width 570 height 12
click at [48, 417] on button "Редактировать" at bounding box center [68, 417] width 91 height 17
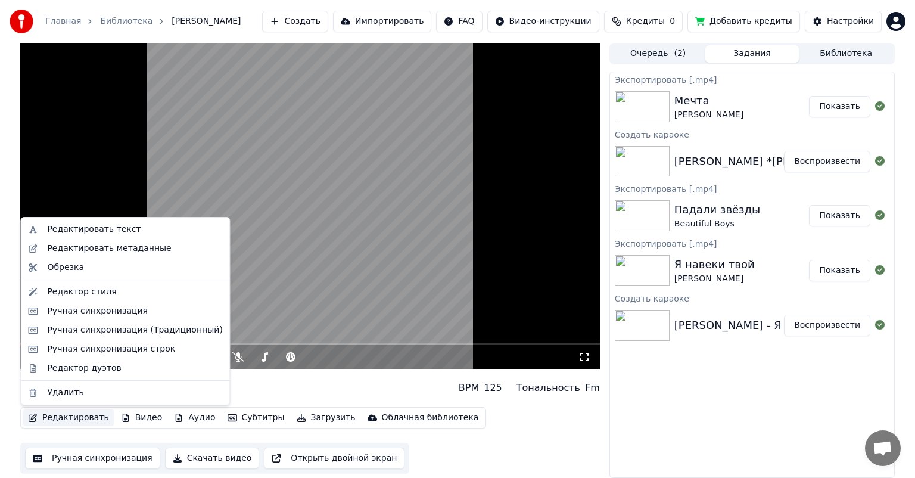
click at [356, 389] on div "Мечта [PERSON_NAME] BPM 125 Тональность Fm" at bounding box center [310, 387] width 580 height 29
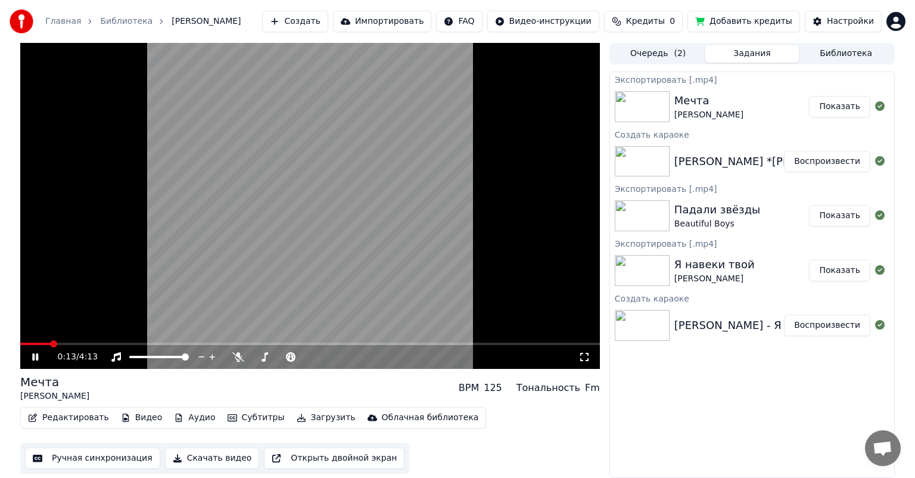
click at [34, 356] on icon at bounding box center [35, 356] width 6 height 7
click at [49, 418] on button "Редактировать" at bounding box center [68, 417] width 91 height 17
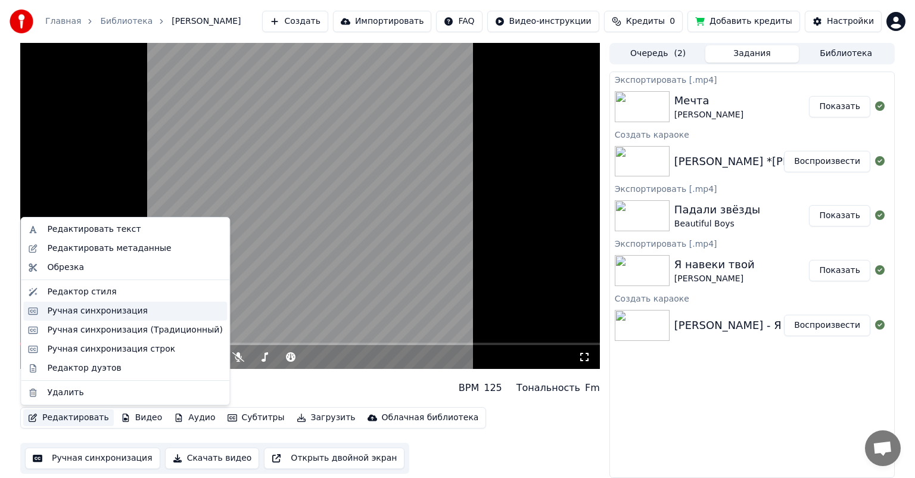
click at [57, 309] on div "Ручная синхронизация" at bounding box center [97, 311] width 101 height 12
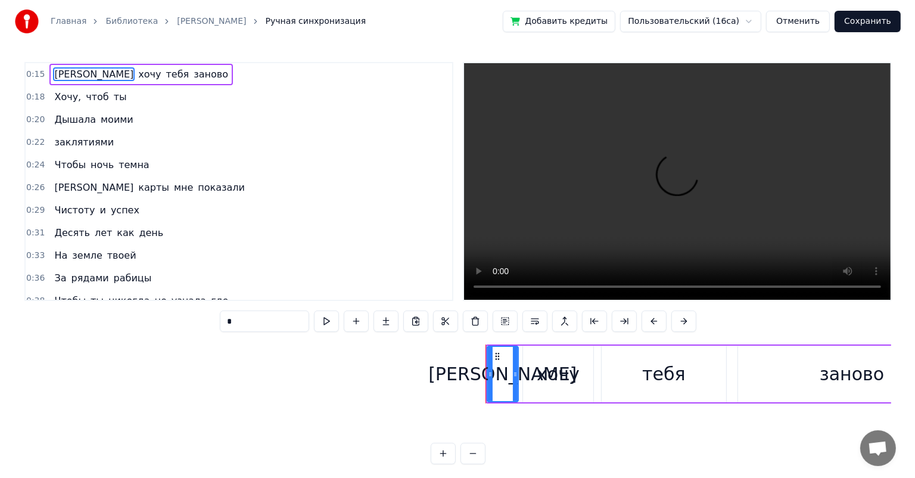
scroll to position [0, 2787]
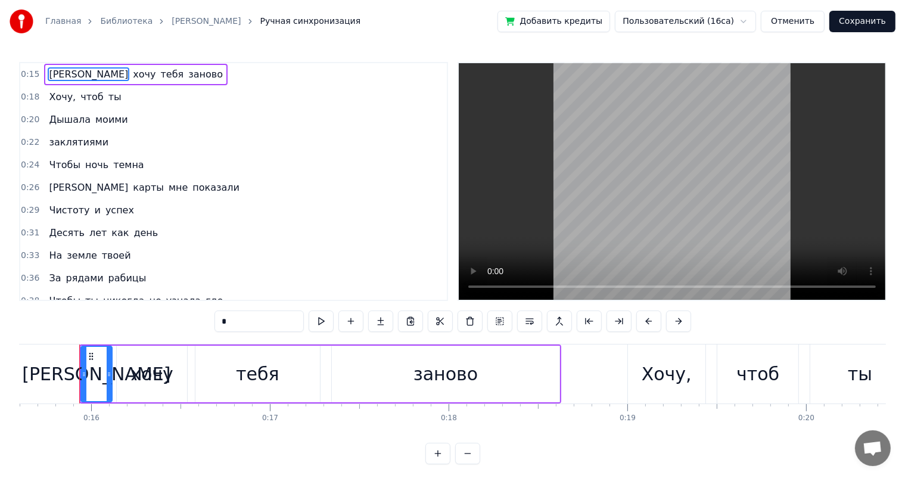
click at [793, 23] on button "Отменить" at bounding box center [793, 21] width 64 height 21
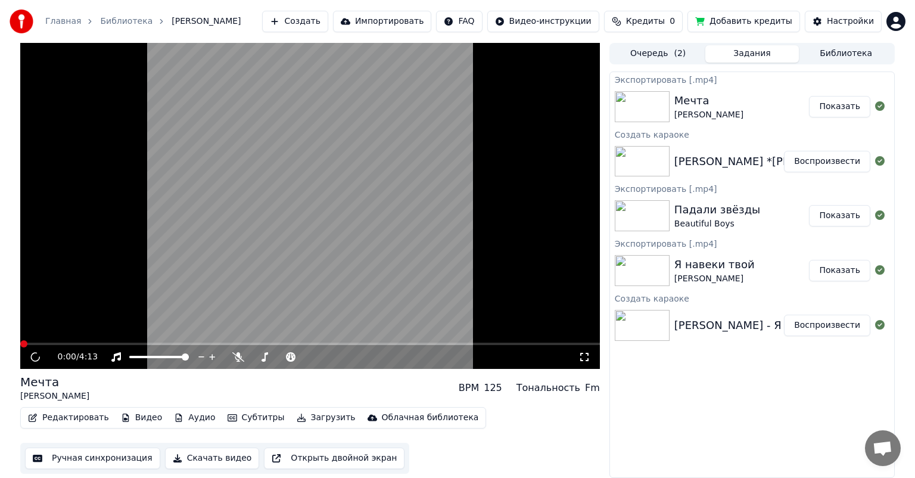
click at [580, 359] on icon at bounding box center [584, 357] width 8 height 8
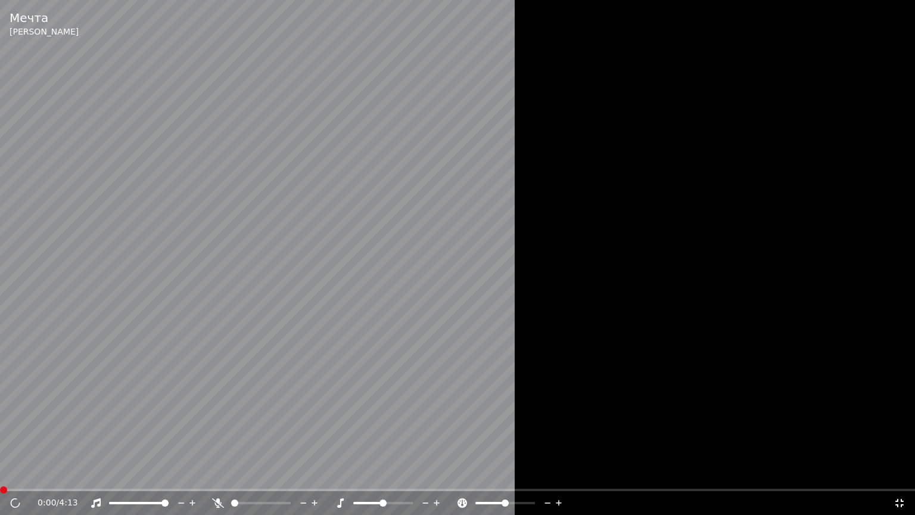
click at [895, 477] on icon at bounding box center [899, 503] width 12 height 10
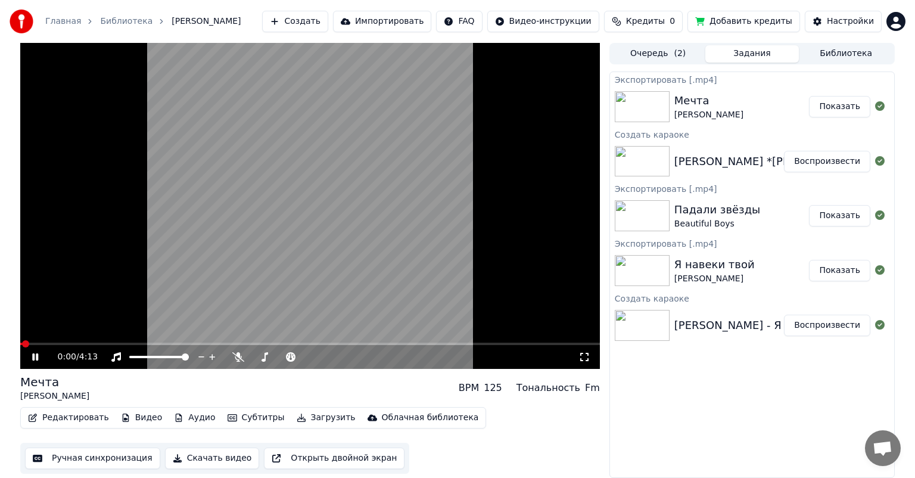
click at [37, 356] on icon at bounding box center [35, 356] width 6 height 7
click at [592, 357] on div "0:00 / 4:13" at bounding box center [310, 357] width 570 height 12
click at [581, 357] on icon at bounding box center [584, 357] width 12 height 10
